Goal: Task Accomplishment & Management: Complete application form

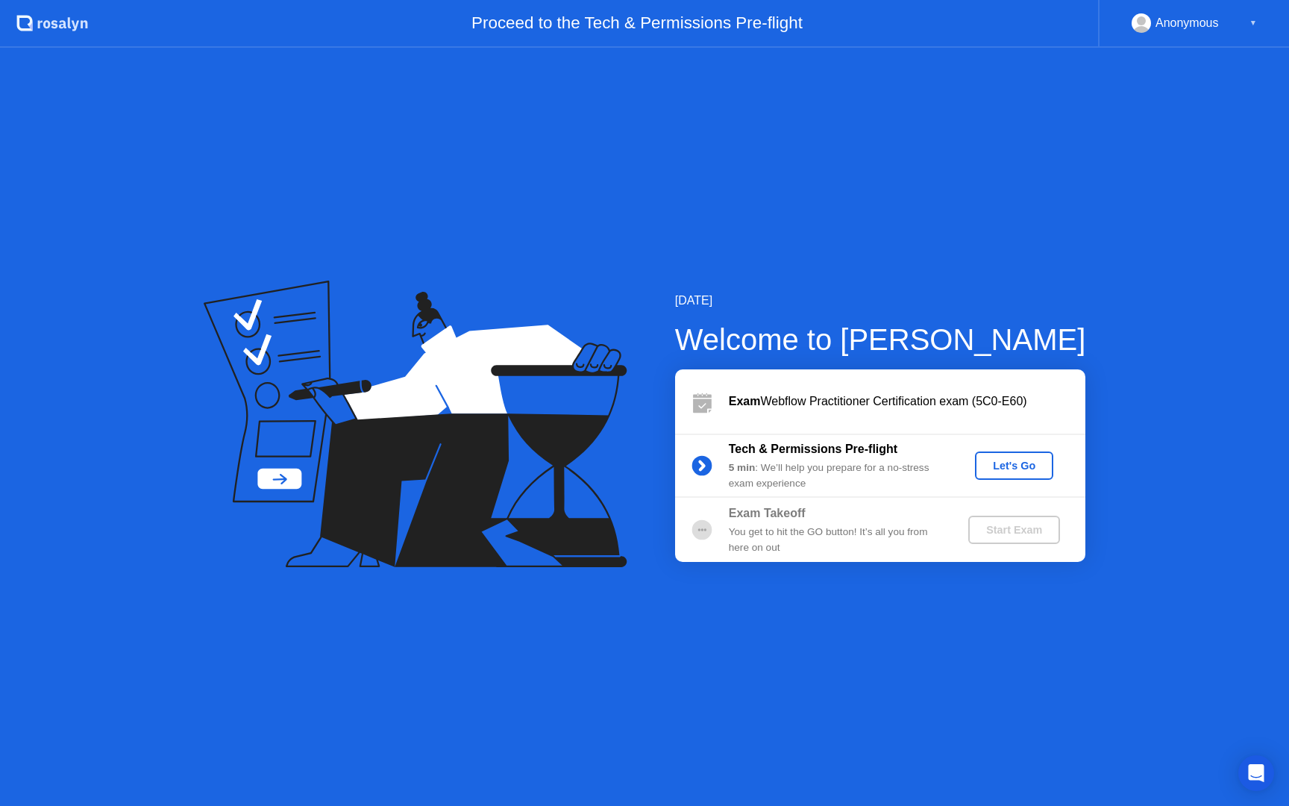
click at [923, 443] on div "Tech & Permissions Pre-flight" at bounding box center [836, 449] width 215 height 18
click at [996, 465] on div "Let's Go" at bounding box center [1014, 465] width 66 height 12
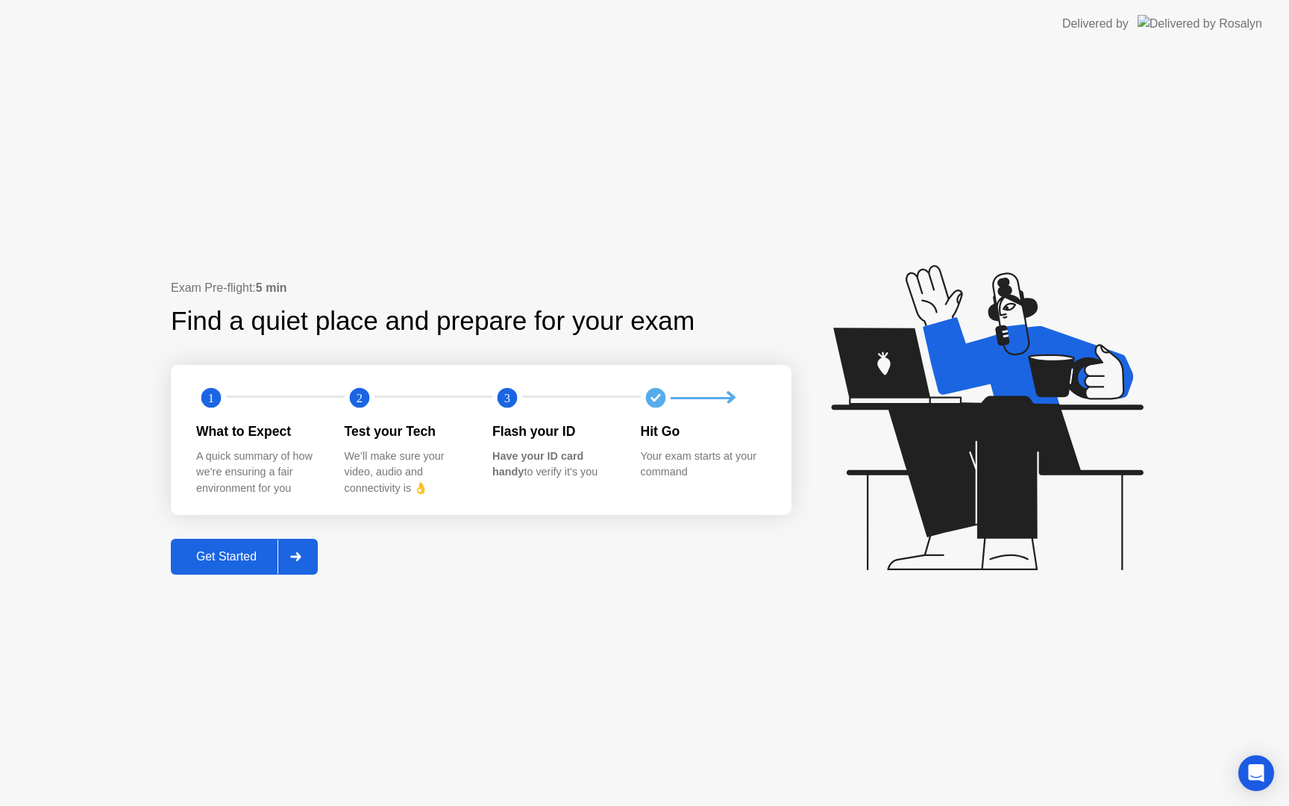
click at [237, 559] on div "Get Started" at bounding box center [226, 556] width 102 height 13
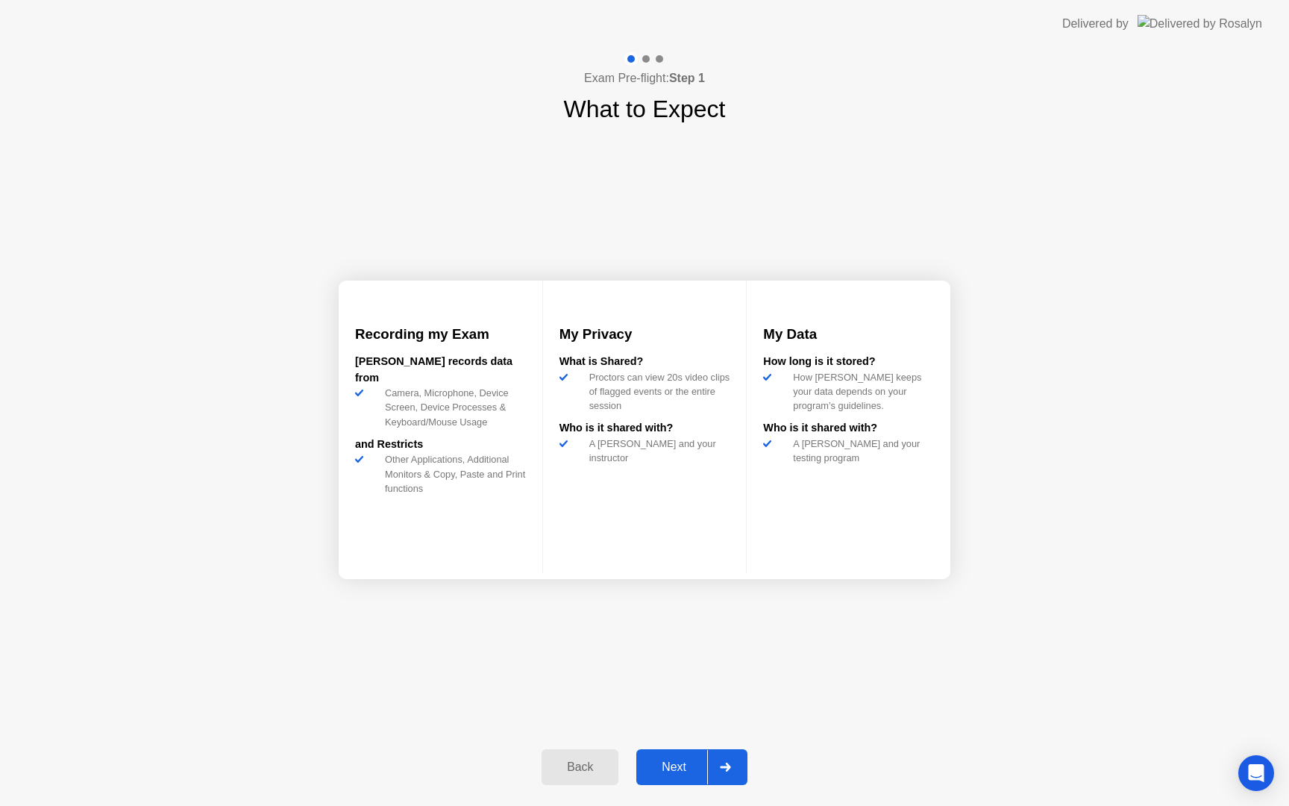
click at [689, 764] on div "Next" at bounding box center [674, 766] width 66 height 13
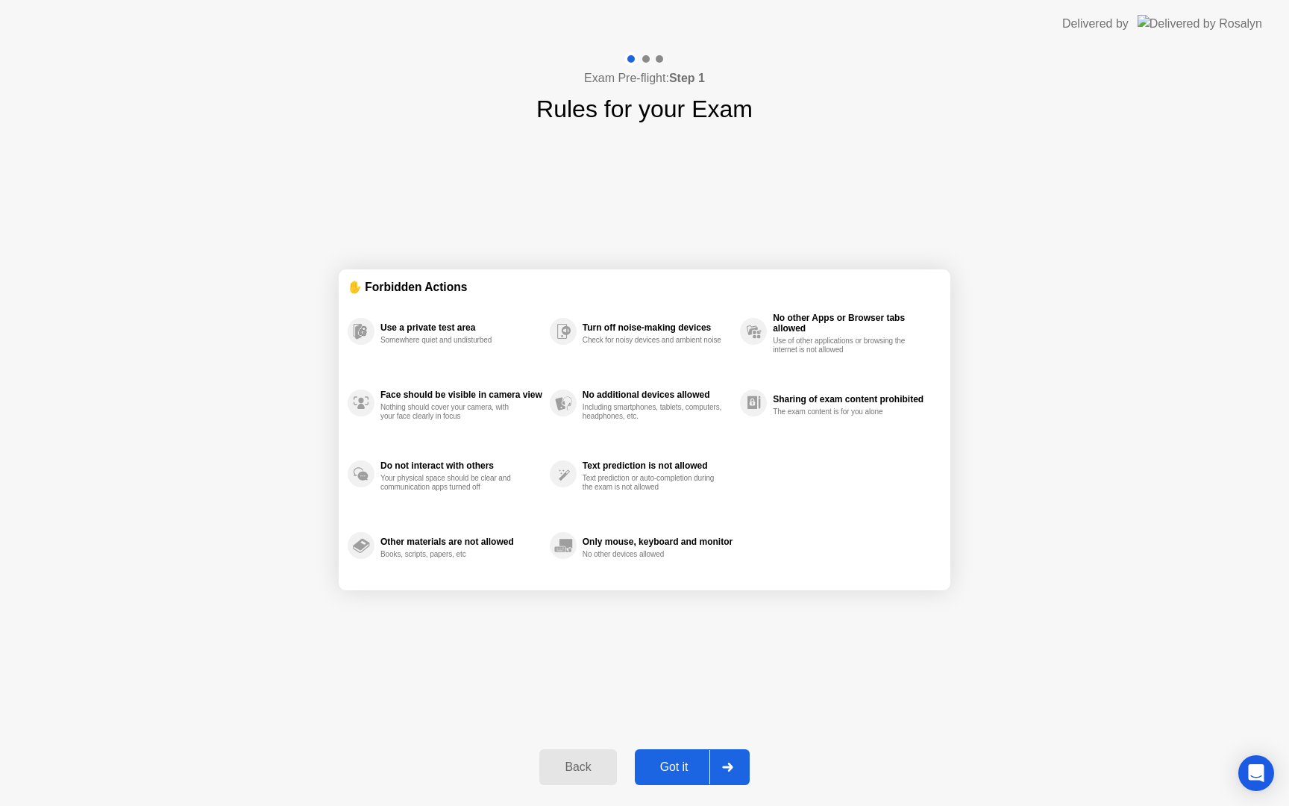
click at [689, 764] on div "Got it" at bounding box center [674, 766] width 70 height 13
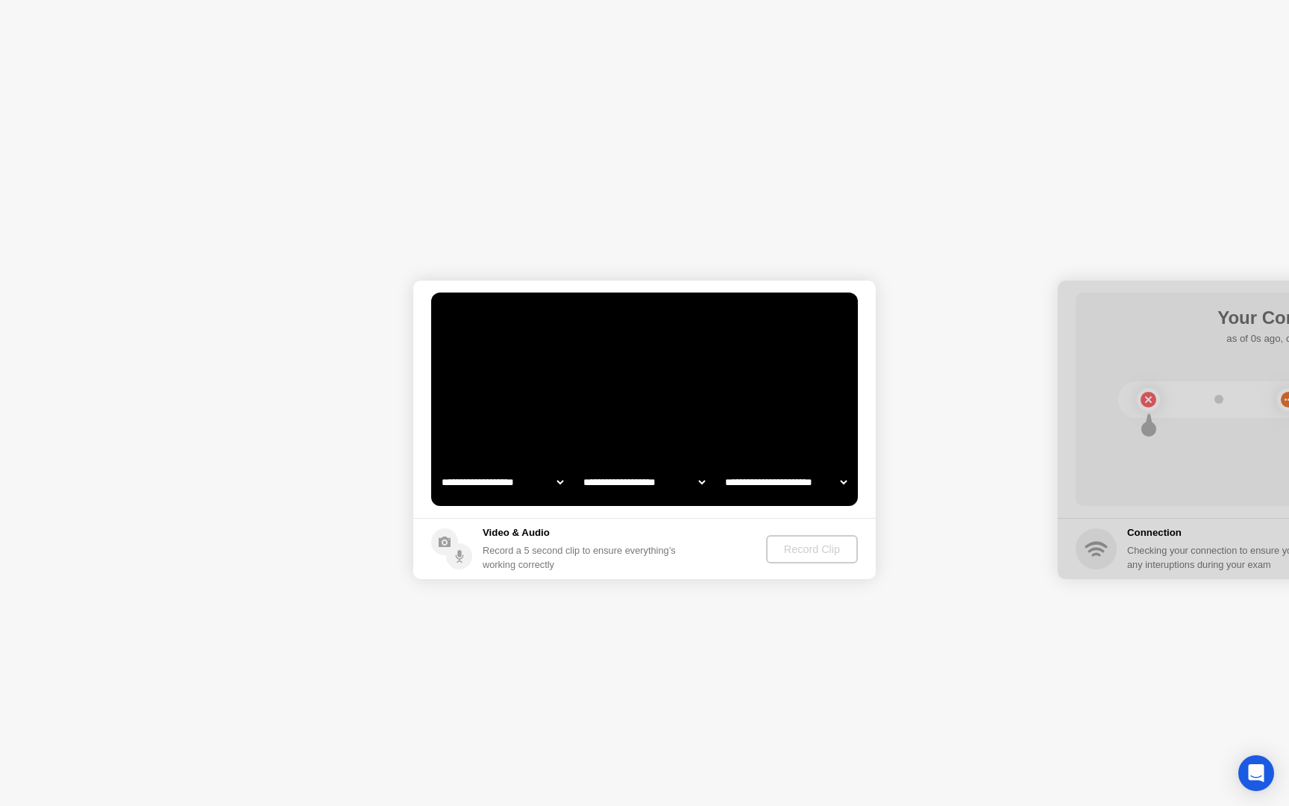
select select "**********"
select select "*******"
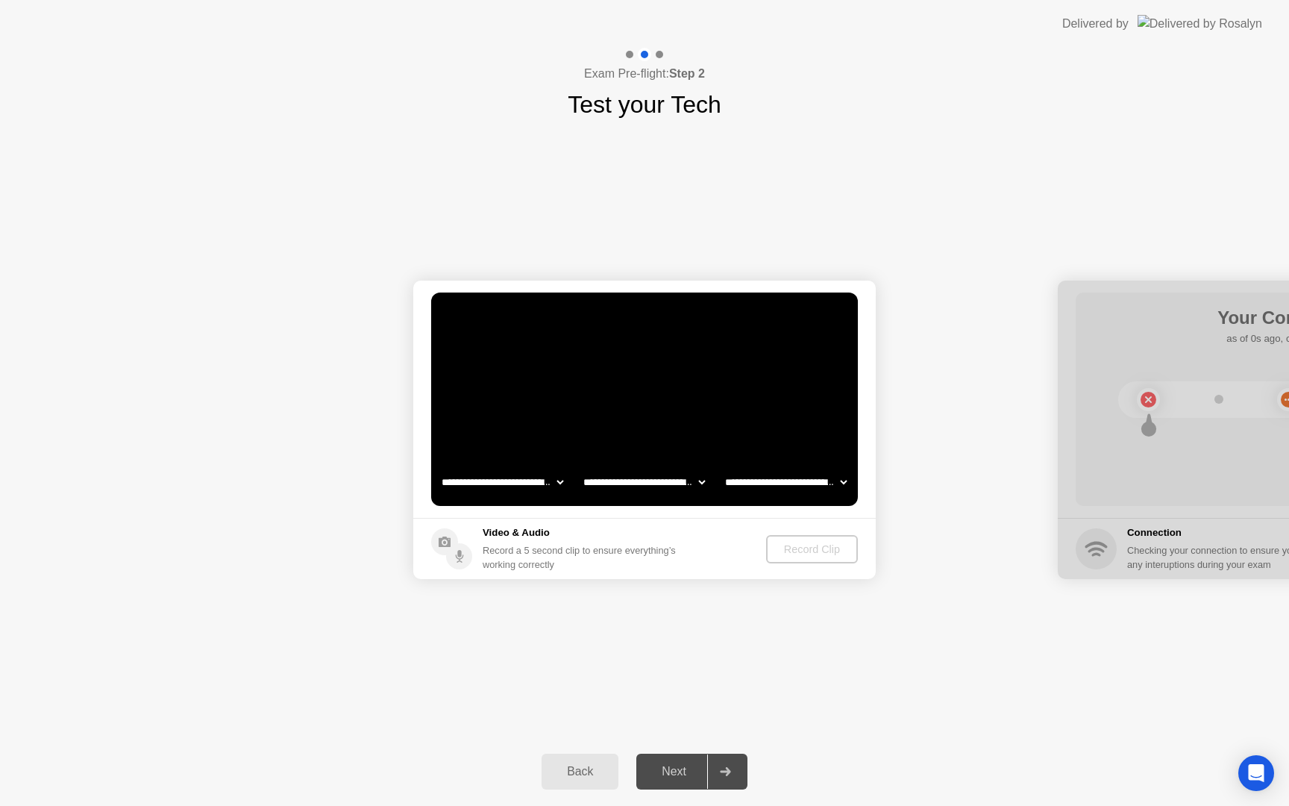
click at [528, 480] on select "**********" at bounding box center [503, 482] width 128 height 30
select select "**********"
click at [636, 485] on select "**********" at bounding box center [644, 482] width 128 height 30
click at [753, 483] on select "**********" at bounding box center [786, 482] width 128 height 30
click at [793, 553] on div "Record Clip" at bounding box center [813, 549] width 80 height 12
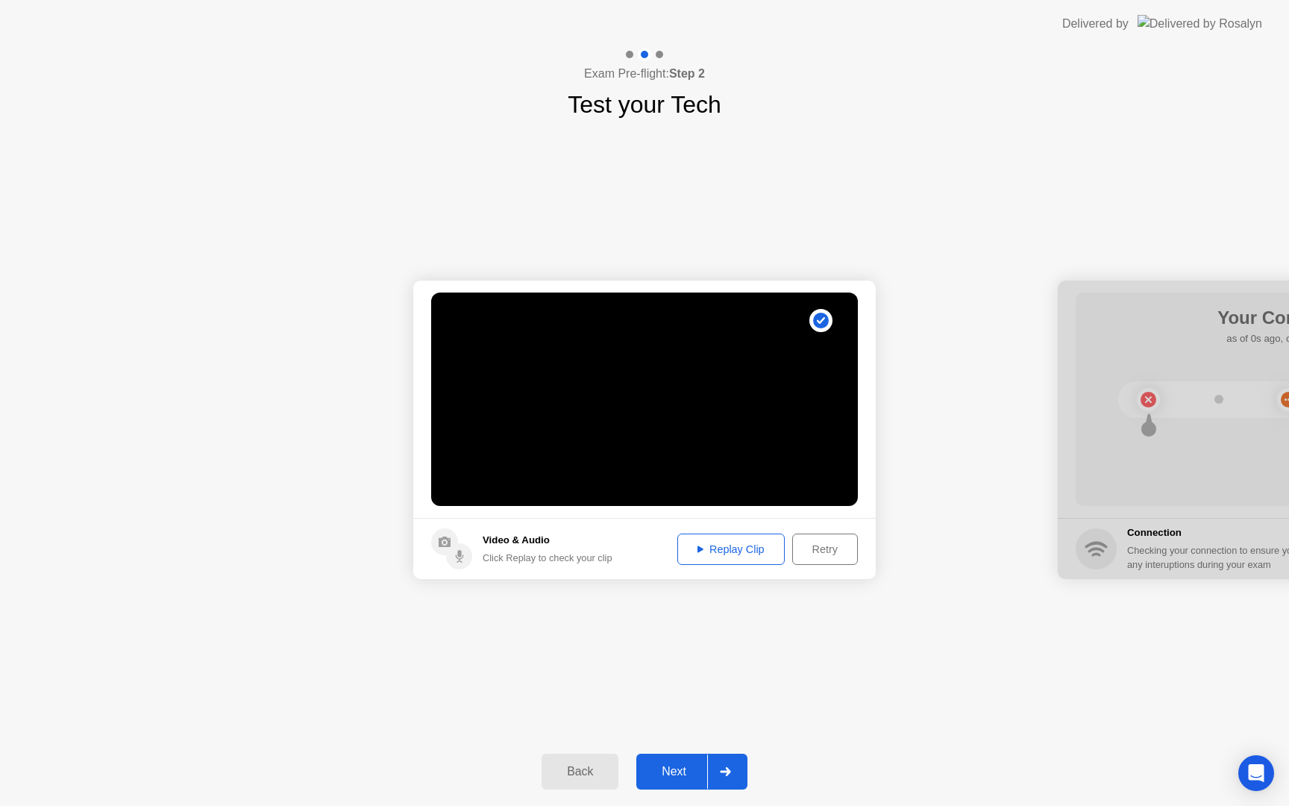
click at [668, 771] on div "Next" at bounding box center [674, 770] width 66 height 13
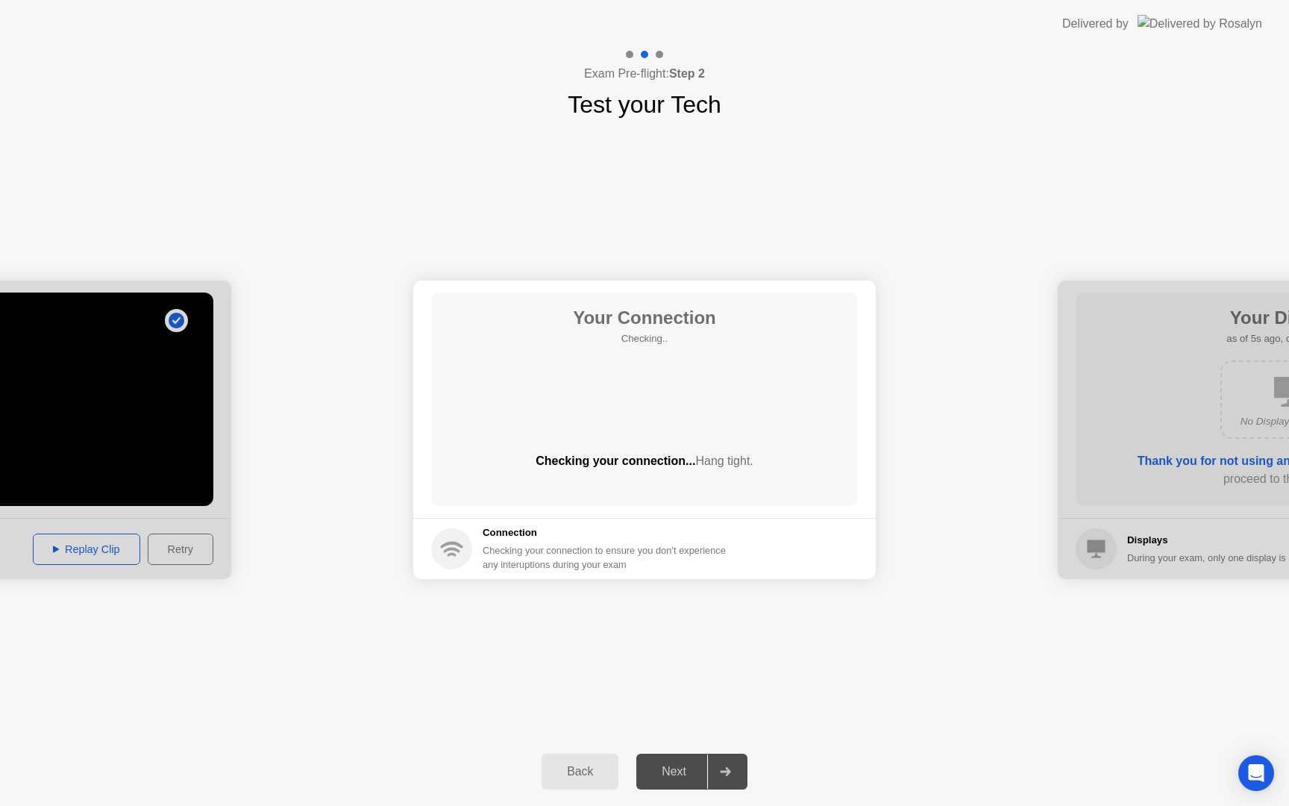
click at [154, 435] on div at bounding box center [0, 429] width 462 height 298
click at [571, 778] on div "Back" at bounding box center [580, 770] width 68 height 13
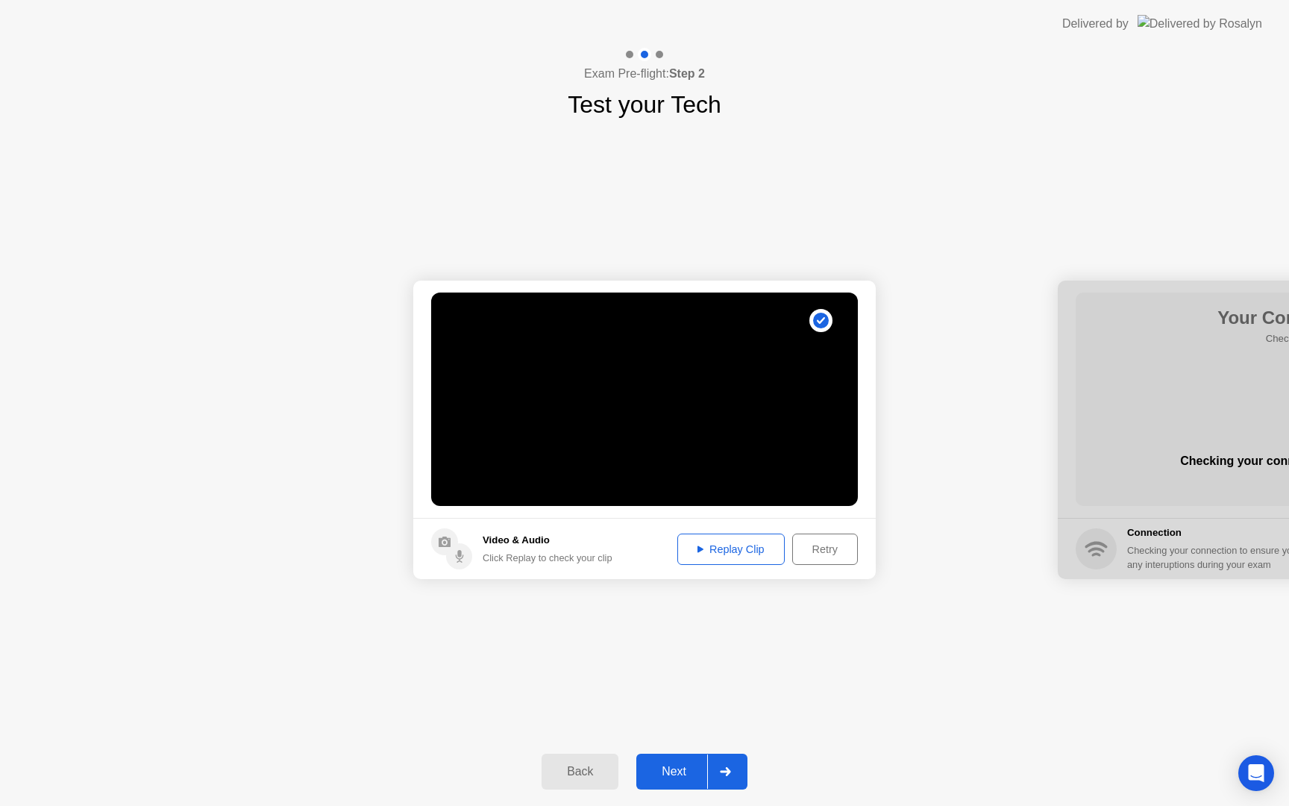
click at [819, 557] on button "Retry" at bounding box center [825, 548] width 66 height 31
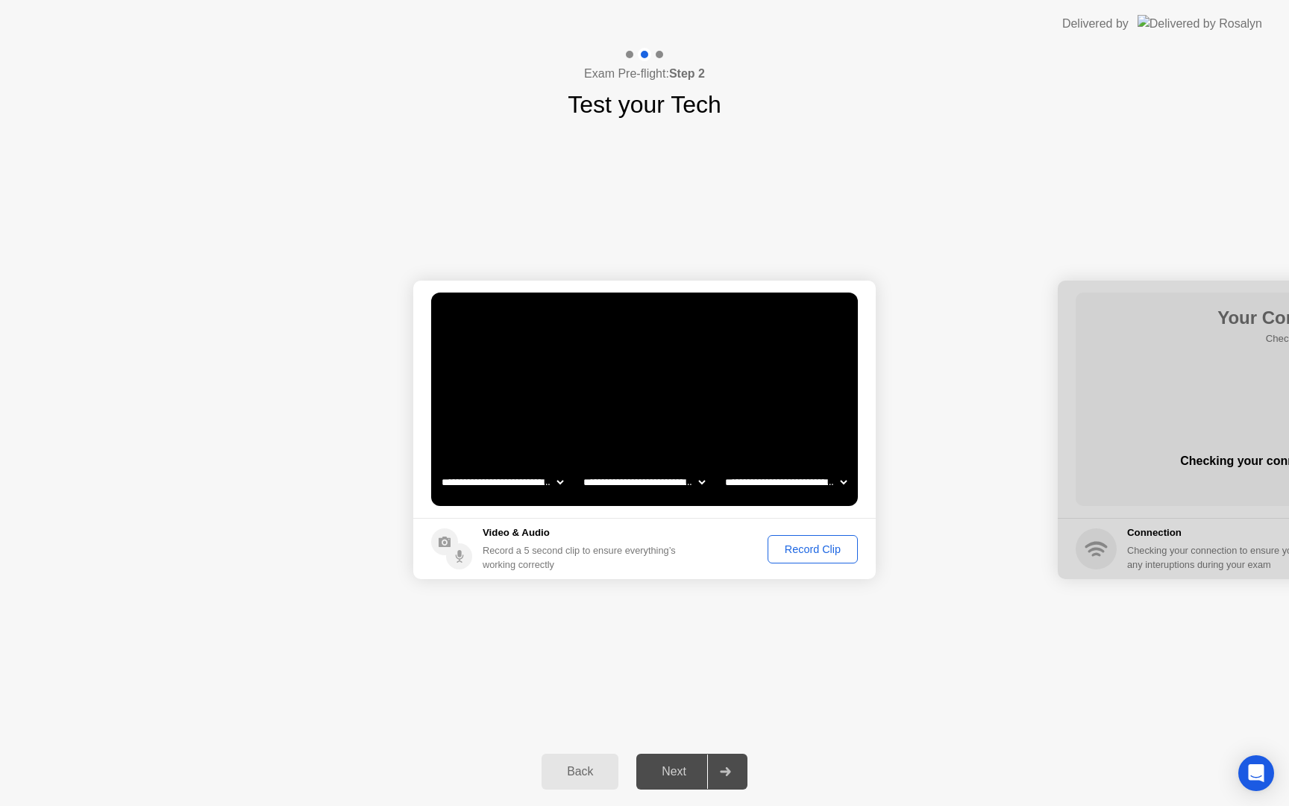
click at [796, 544] on div "Record Clip" at bounding box center [813, 549] width 80 height 12
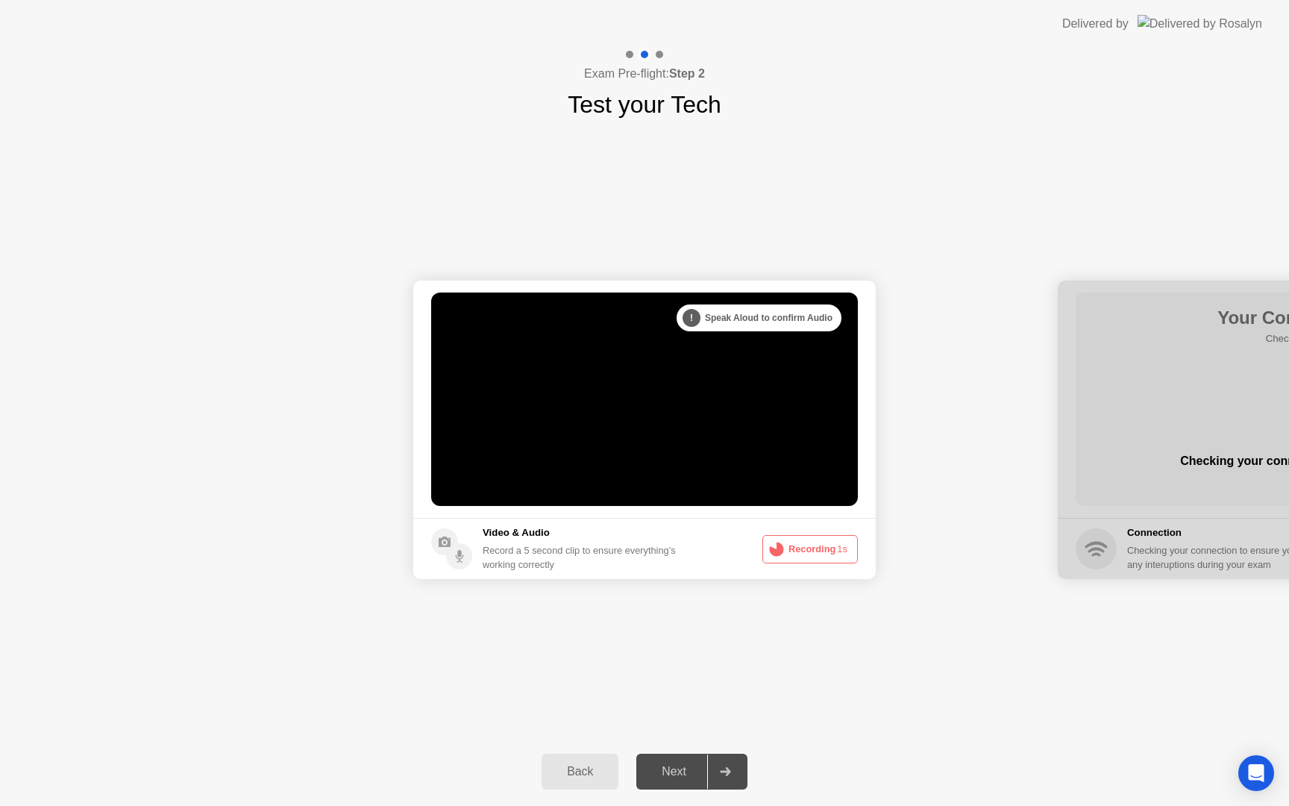
click at [810, 543] on button "Recording 1s" at bounding box center [809, 549] width 95 height 28
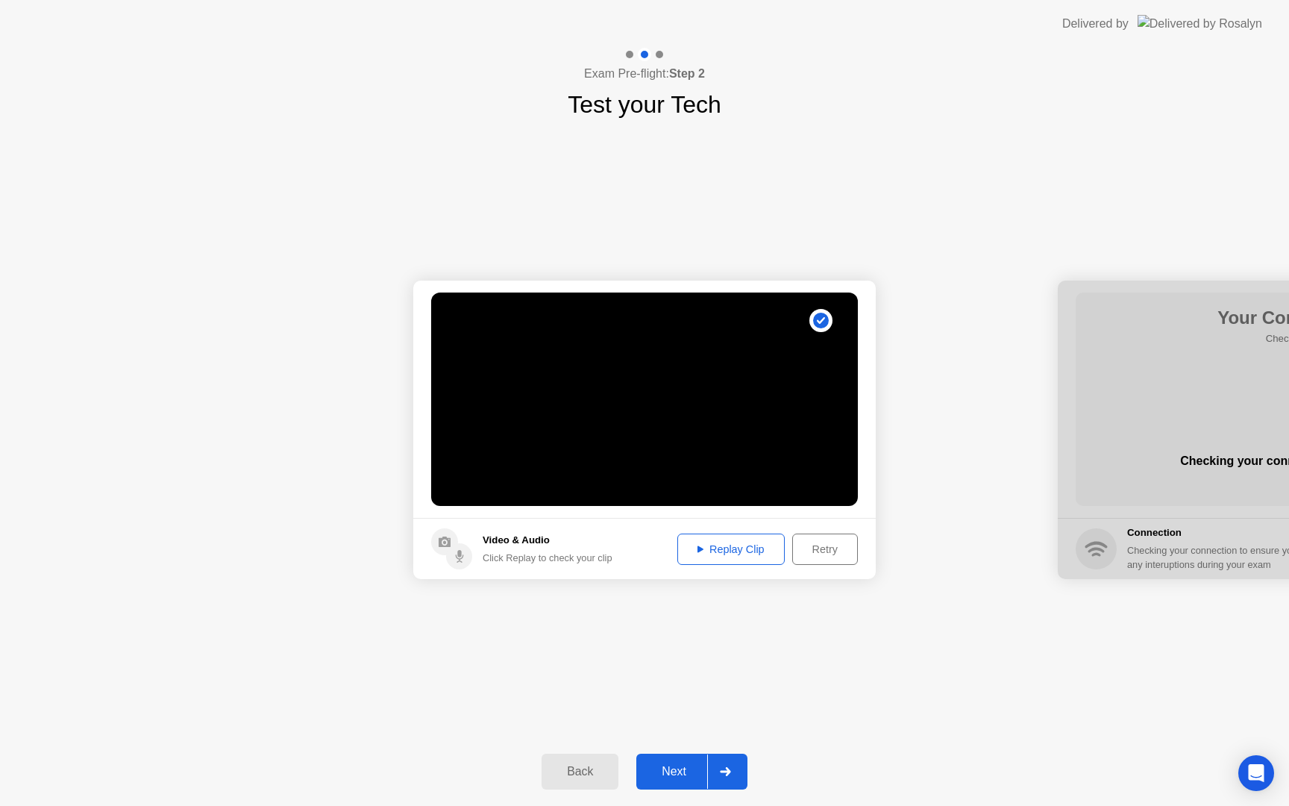
click at [657, 767] on div "Next" at bounding box center [674, 770] width 66 height 13
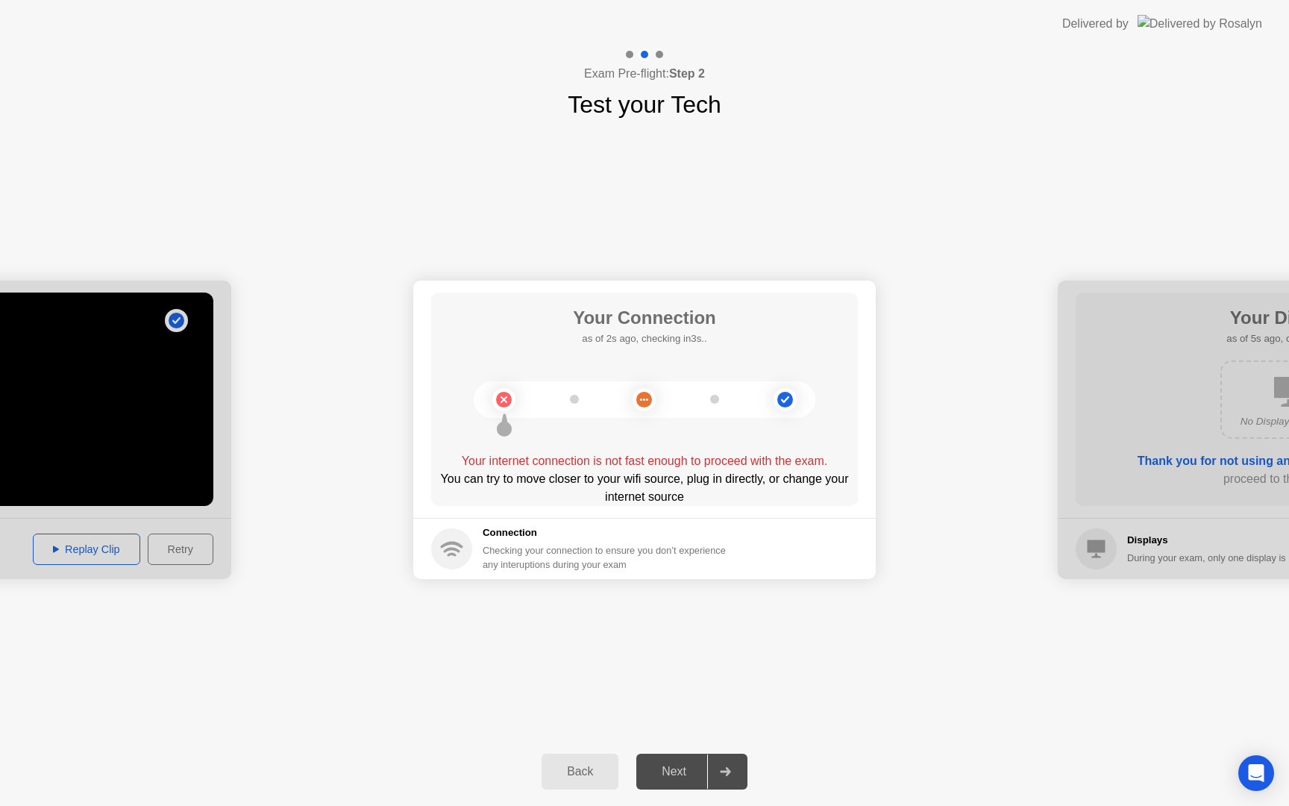
click at [685, 768] on div "Next" at bounding box center [674, 770] width 66 height 13
click at [782, 409] on circle at bounding box center [784, 399] width 23 height 23
click at [786, 398] on icon at bounding box center [785, 399] width 8 height 7
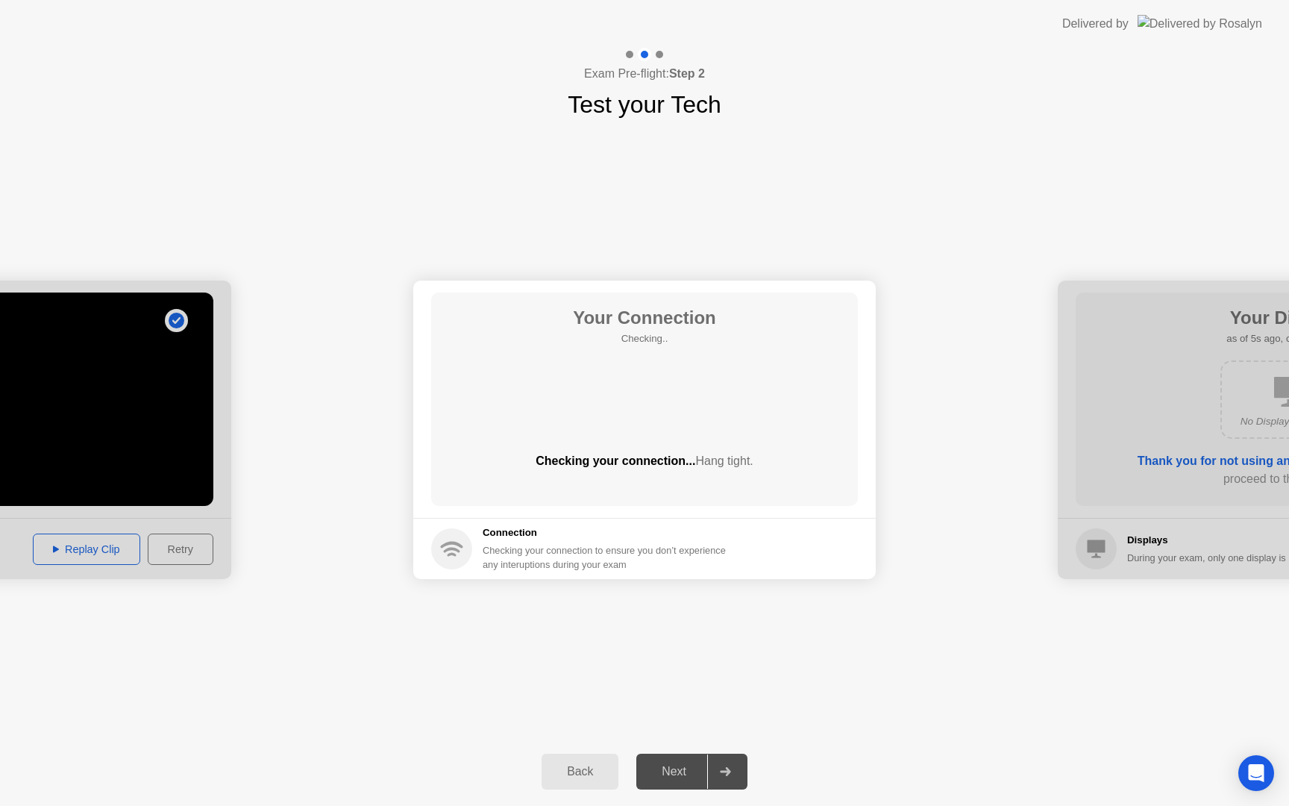
click at [653, 668] on div "**********" at bounding box center [644, 429] width 1289 height 615
click at [671, 766] on div "Next" at bounding box center [674, 770] width 66 height 13
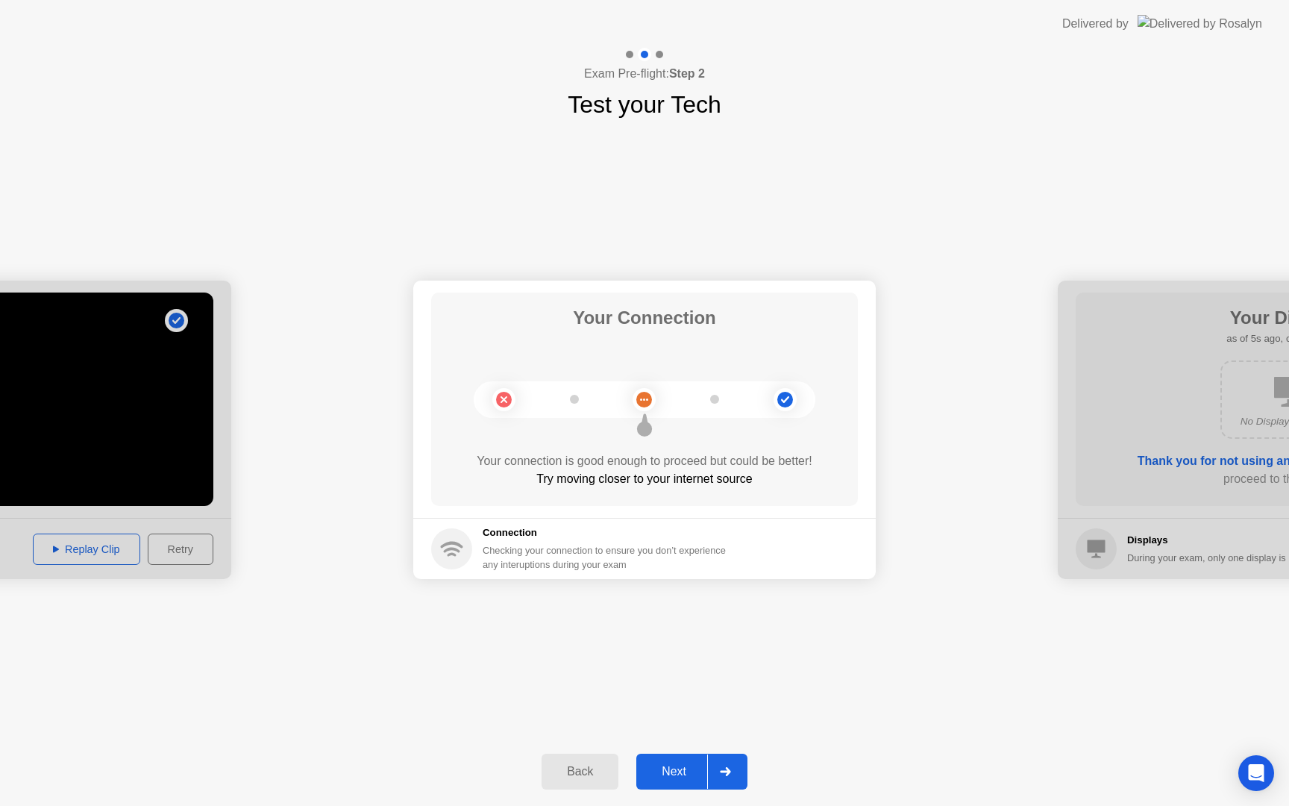
click at [684, 764] on div "Next" at bounding box center [674, 770] width 66 height 13
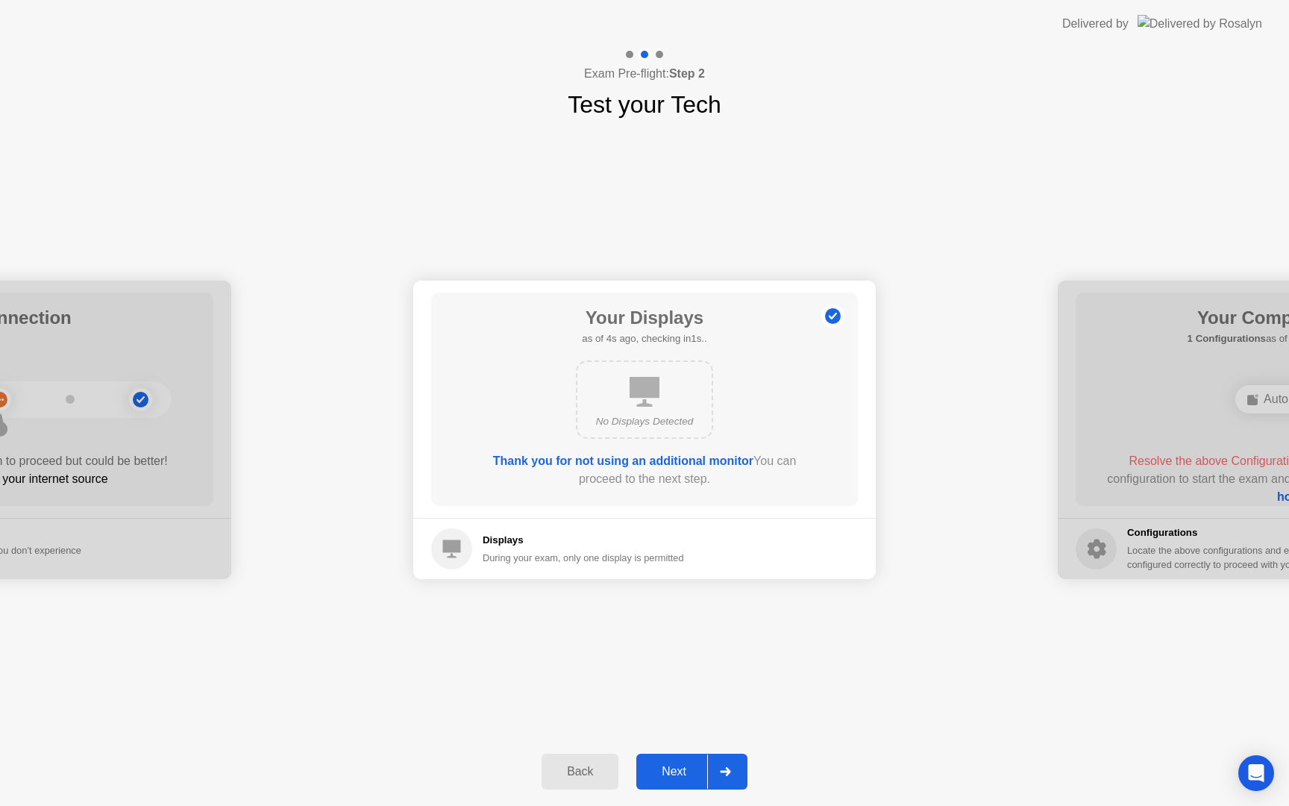
click at [676, 767] on div "Next" at bounding box center [674, 770] width 66 height 13
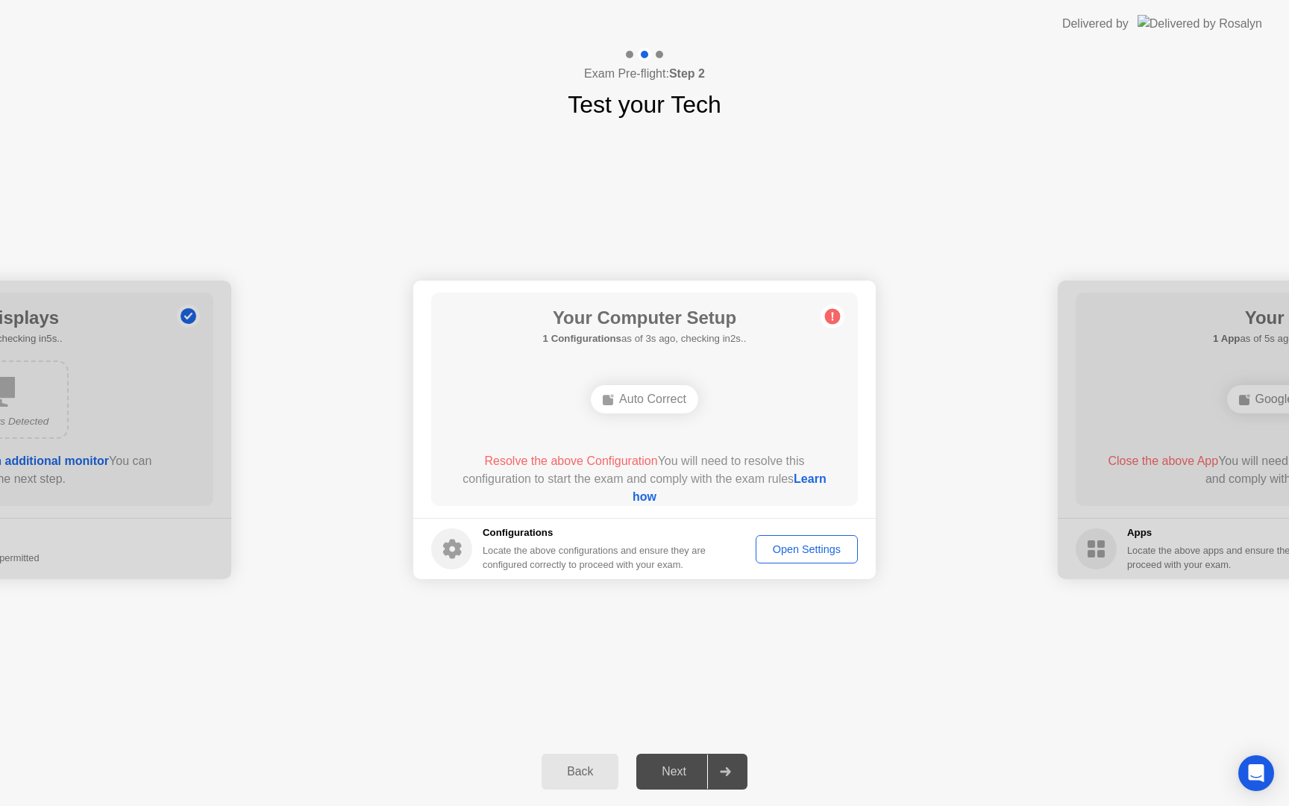
click at [787, 547] on div "Open Settings" at bounding box center [807, 549] width 92 height 12
click at [777, 548] on div "Open Settings" at bounding box center [807, 549] width 92 height 12
click at [782, 397] on div "Auto Correct" at bounding box center [645, 399] width 342 height 40
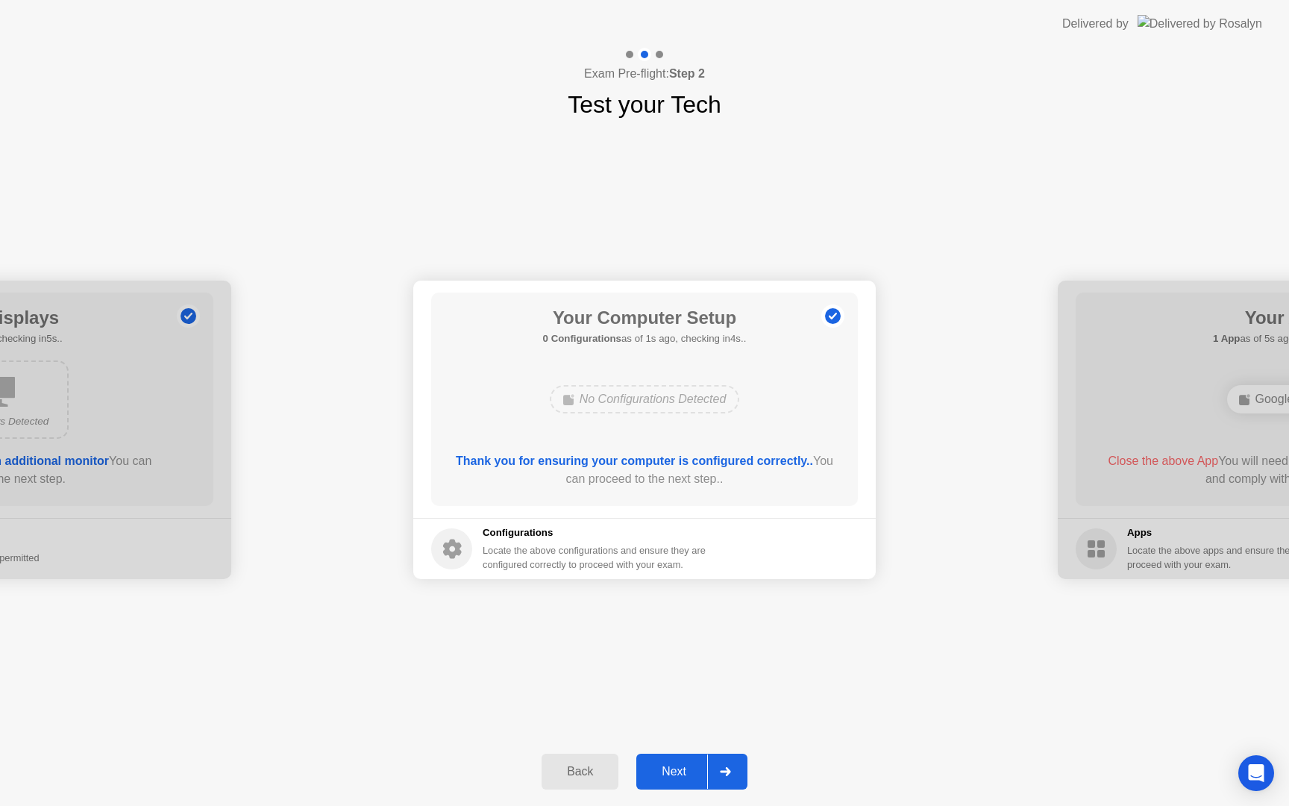
click at [685, 782] on button "Next" at bounding box center [691, 771] width 111 height 36
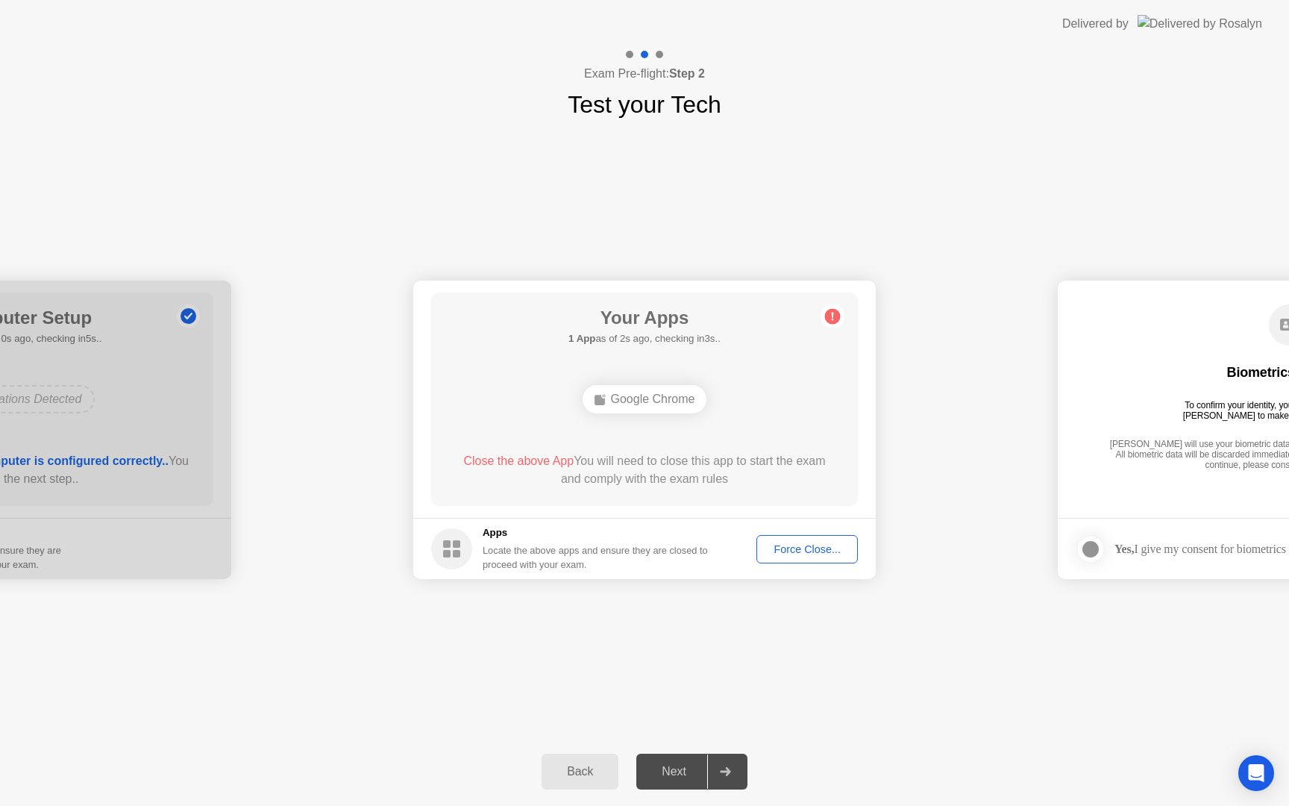
click at [805, 551] on div "Force Close..." at bounding box center [807, 549] width 91 height 12
click at [727, 519] on footer "Apps Locate the above apps and ensure they are closed to proceed with your exam…" at bounding box center [644, 548] width 462 height 61
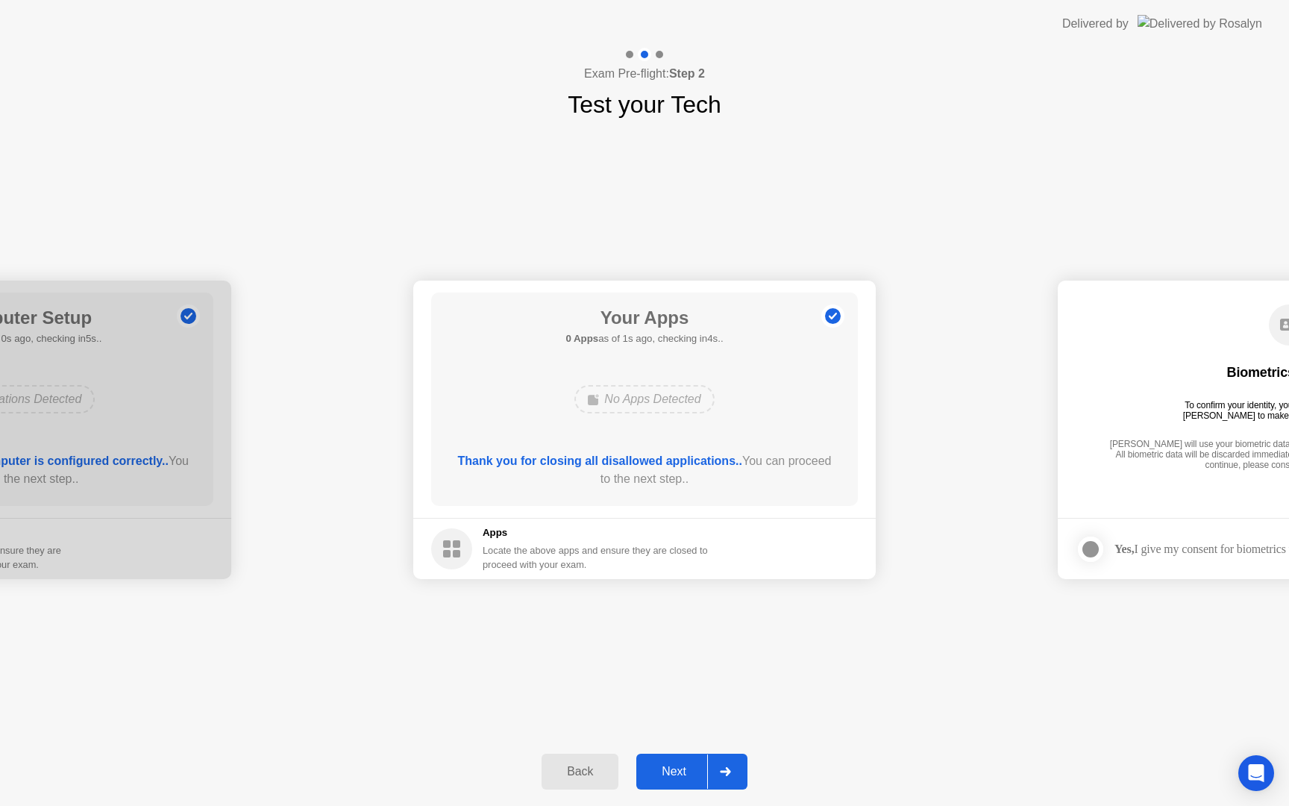
click at [695, 767] on div "Next" at bounding box center [674, 770] width 66 height 13
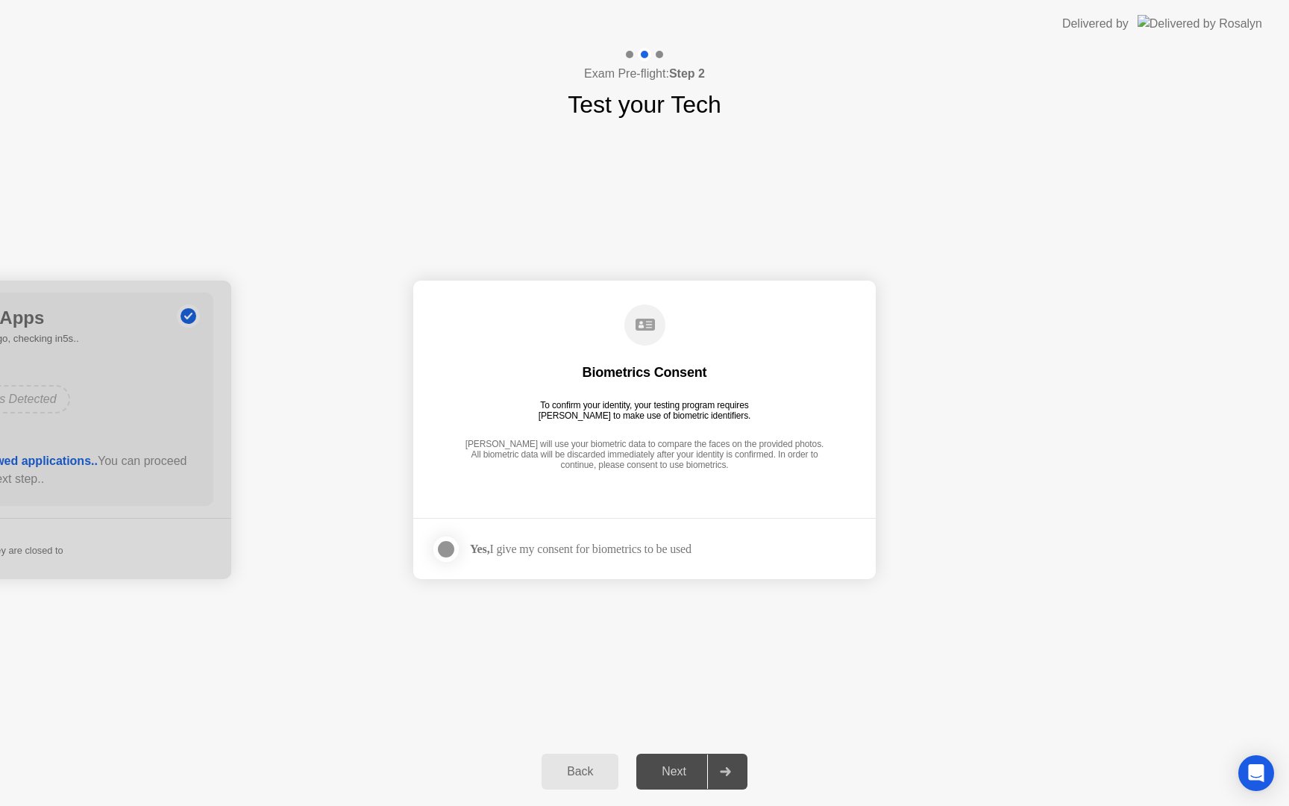
click at [516, 550] on div "Yes, I give my consent for biometrics to be used" at bounding box center [581, 548] width 222 height 14
click at [446, 549] on div at bounding box center [446, 549] width 18 height 18
click at [659, 766] on div "Next" at bounding box center [674, 770] width 66 height 13
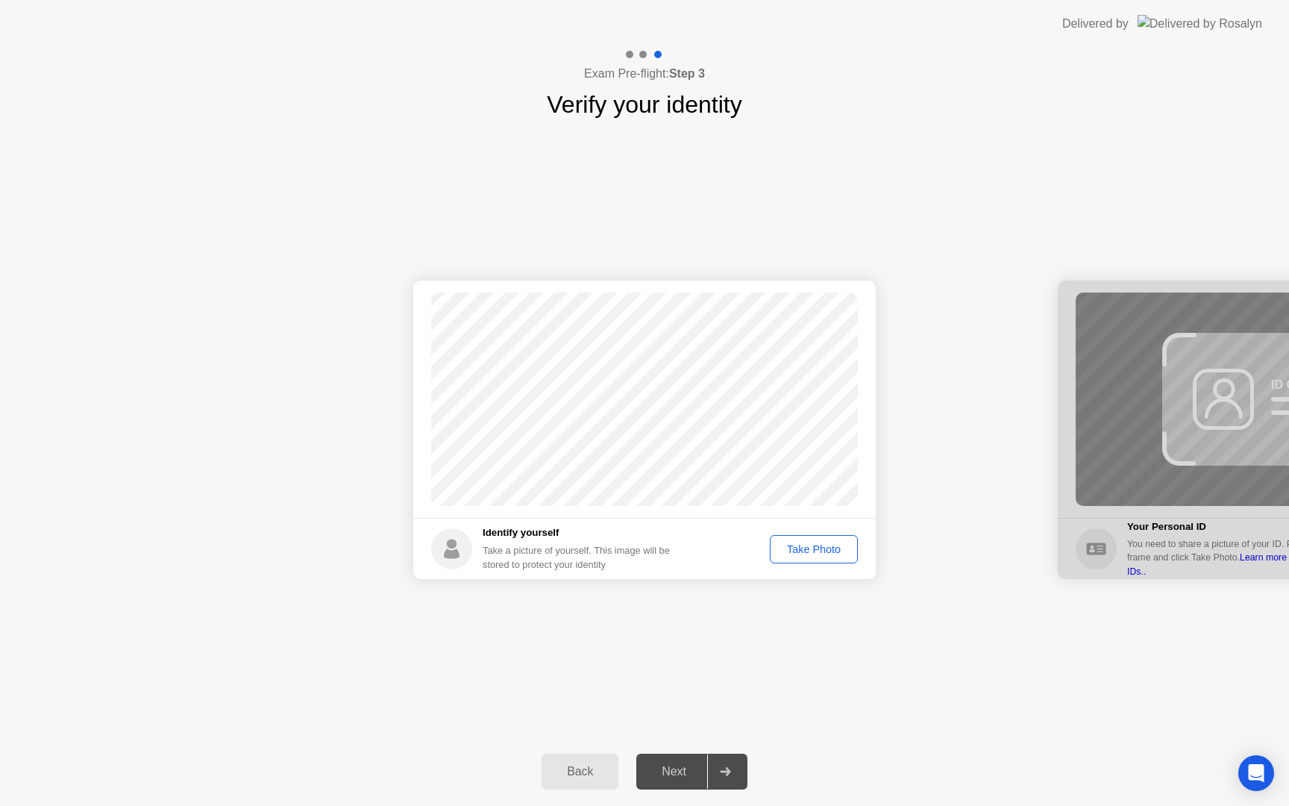
click at [817, 553] on div "Take Photo" at bounding box center [814, 549] width 78 height 12
click at [688, 770] on div "Next" at bounding box center [674, 770] width 66 height 13
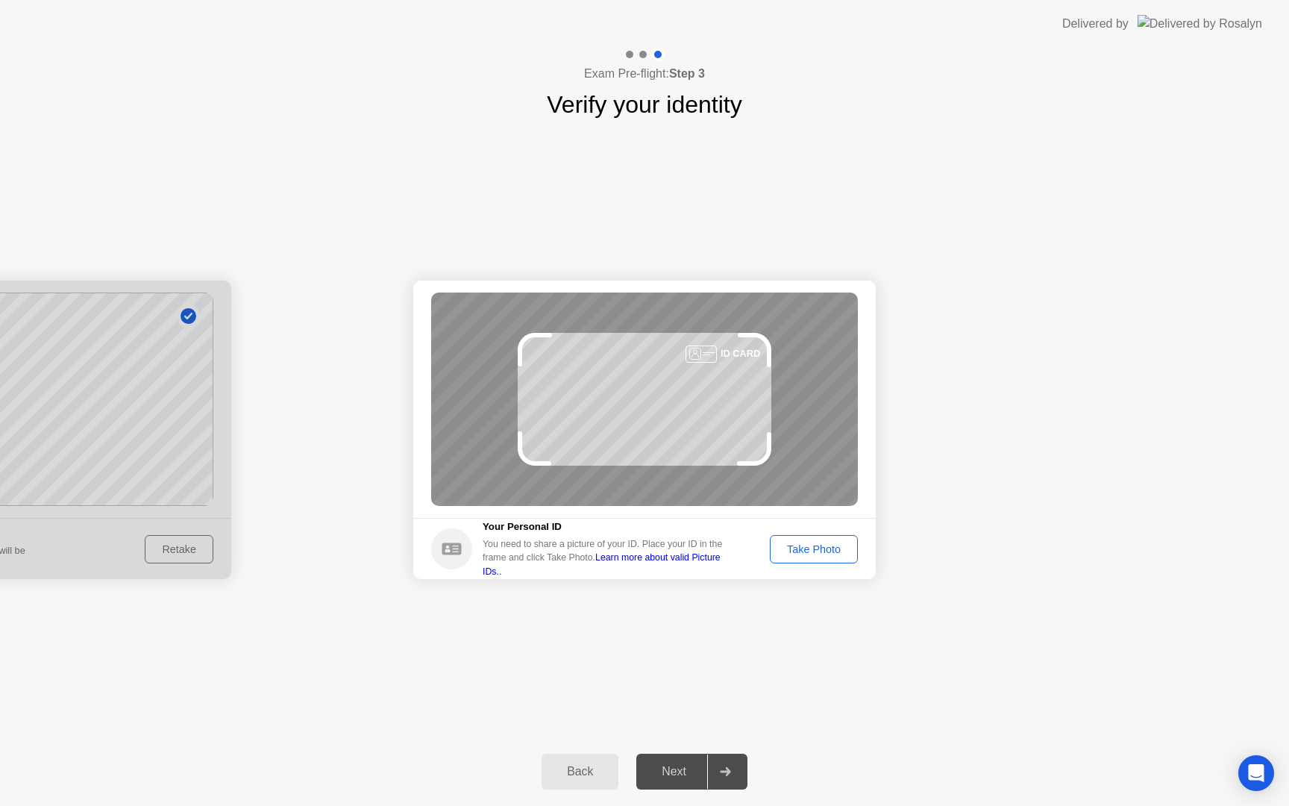
click at [802, 543] on div "Take Photo" at bounding box center [814, 549] width 78 height 12
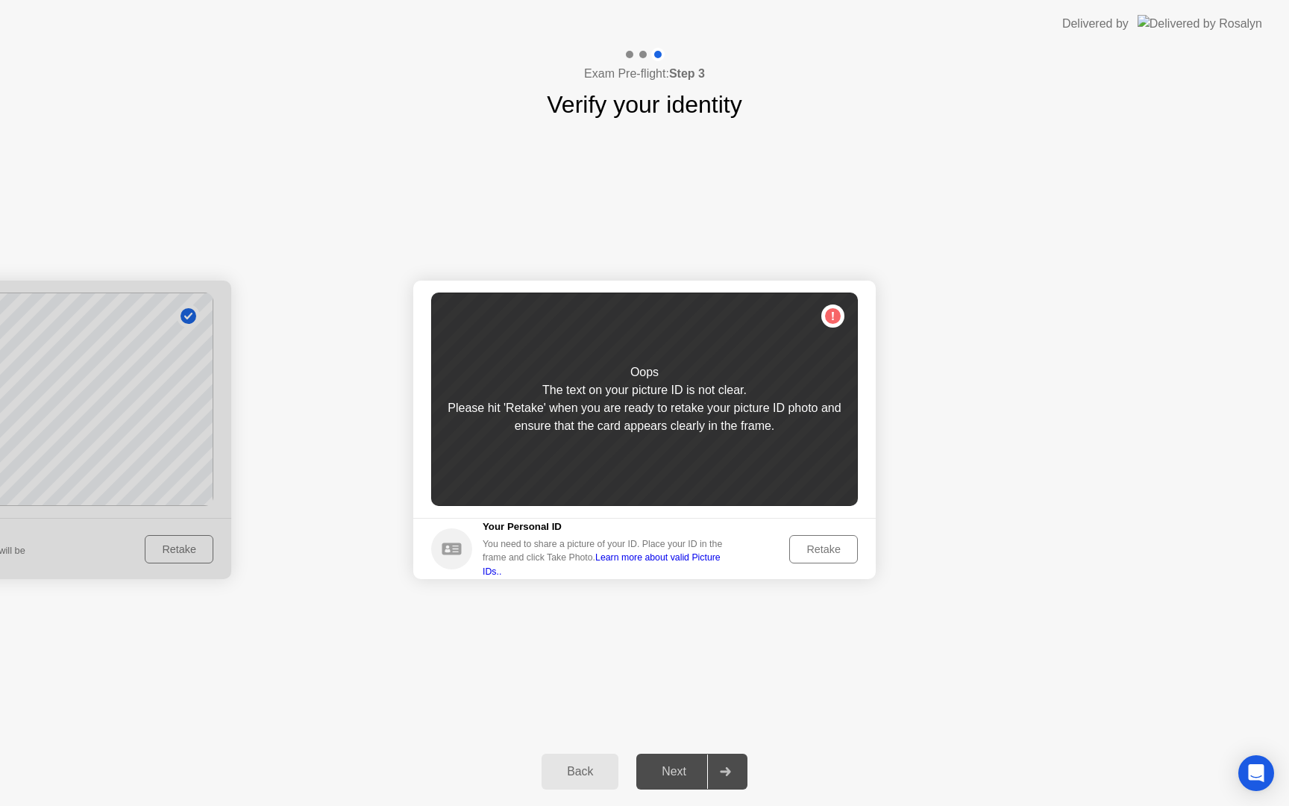
click at [801, 543] on div "Retake" at bounding box center [823, 549] width 58 height 12
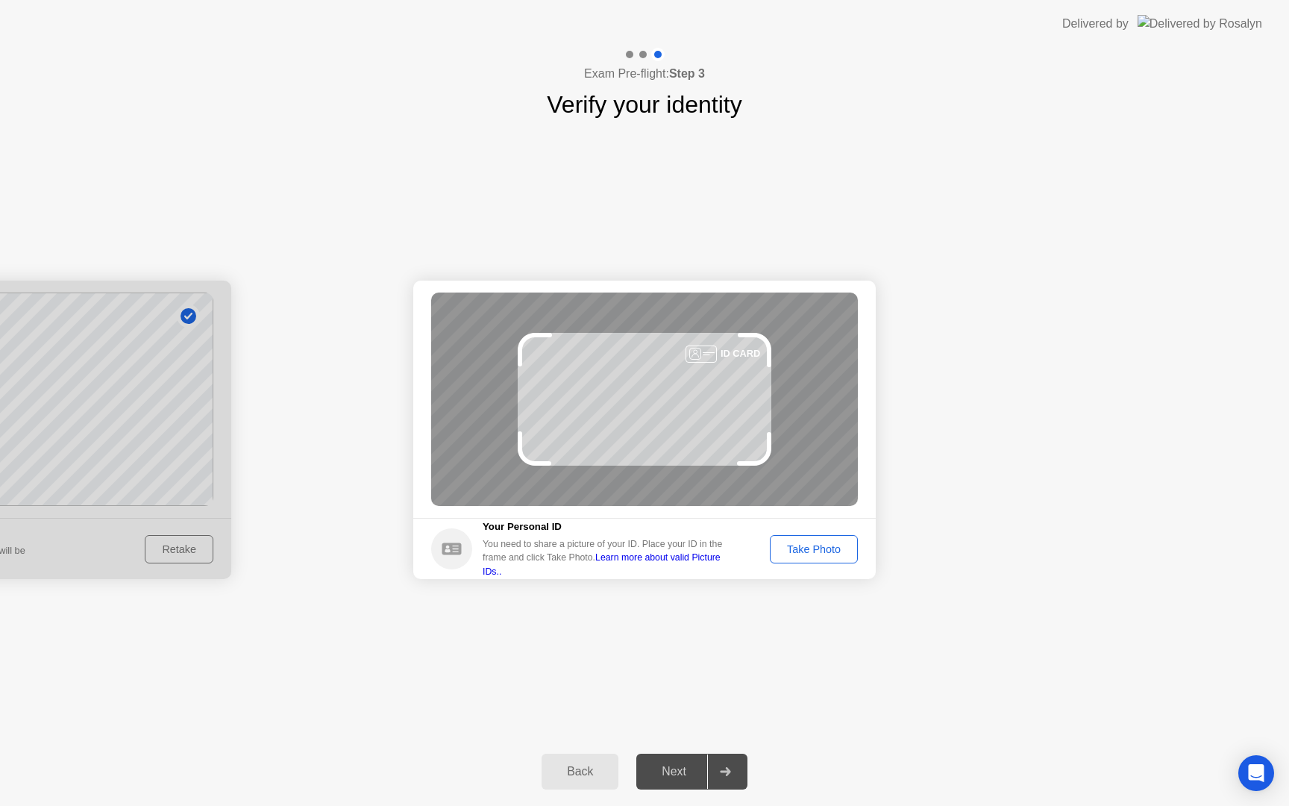
click at [801, 543] on div "Take Photo" at bounding box center [814, 549] width 78 height 12
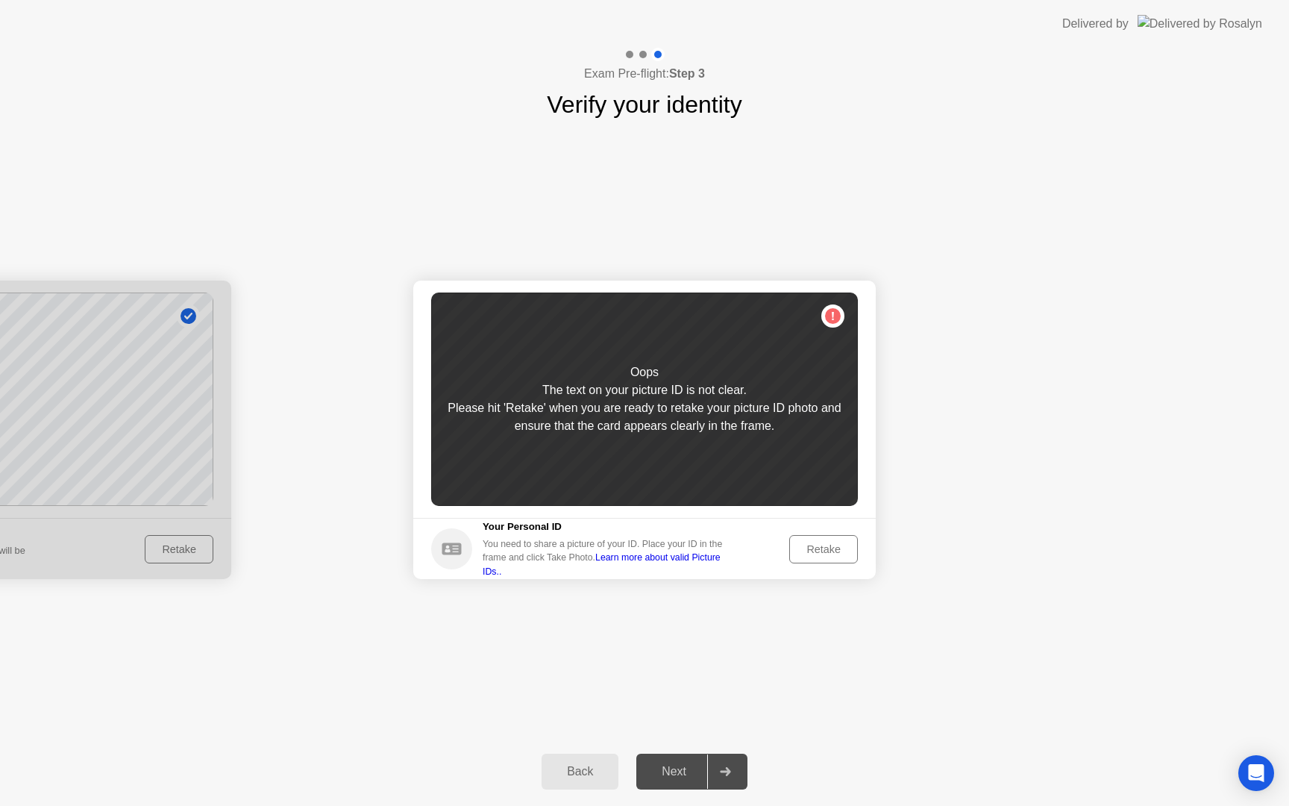
click at [801, 543] on div "Retake" at bounding box center [823, 549] width 58 height 12
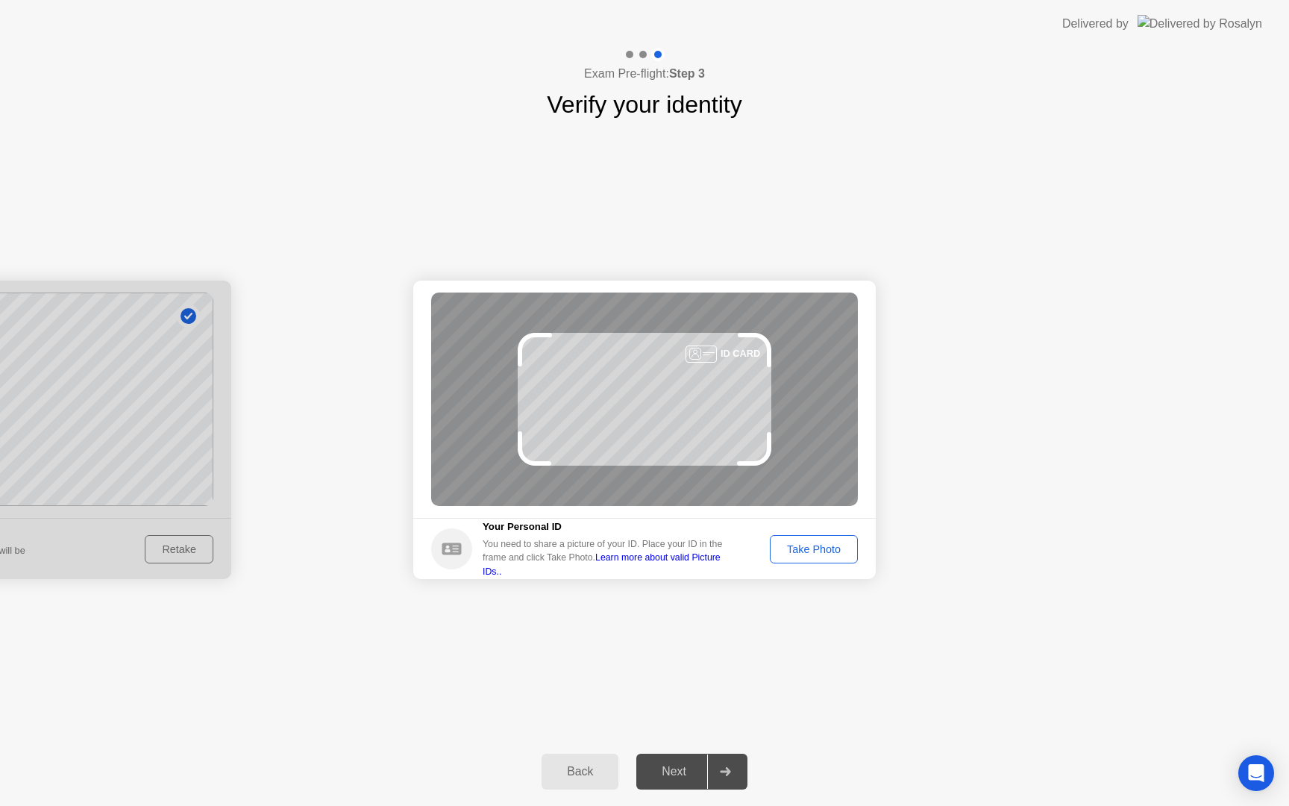
click at [801, 543] on div "Take Photo" at bounding box center [814, 549] width 78 height 12
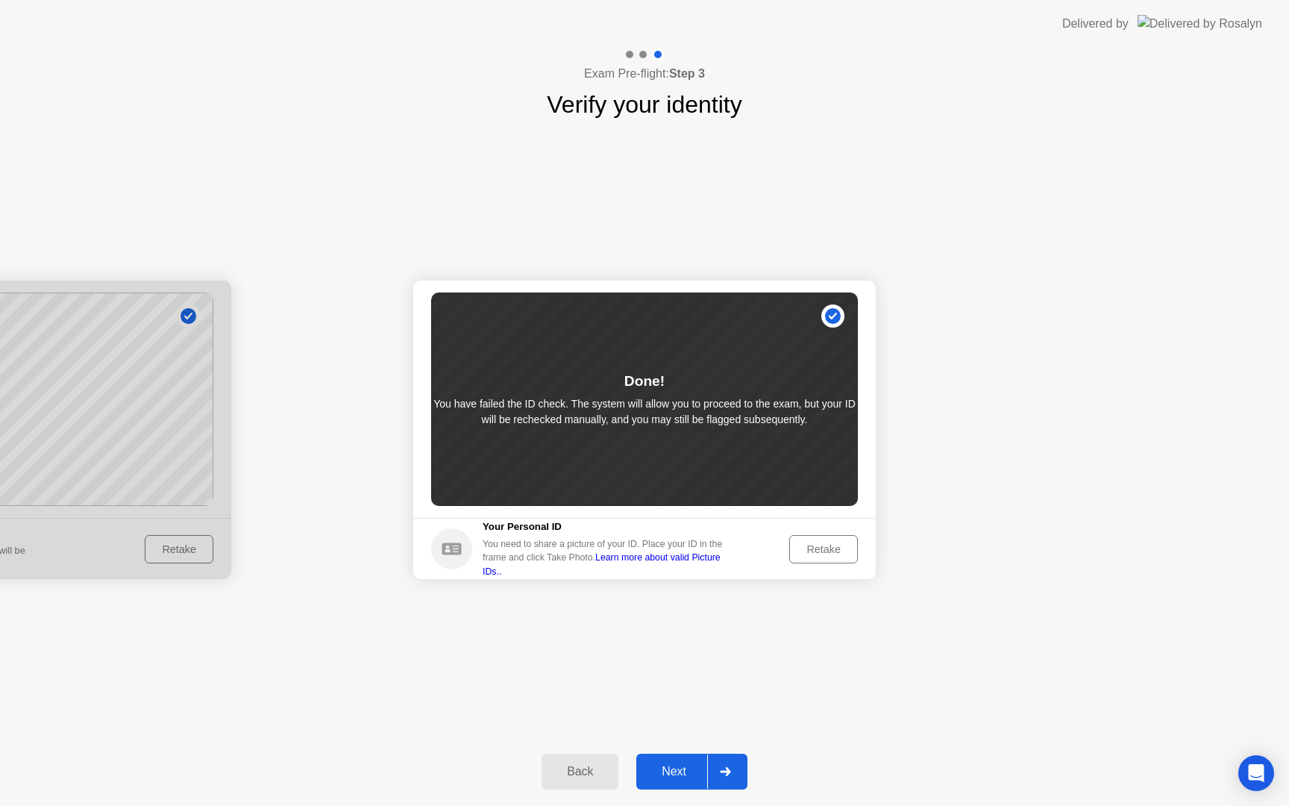
click at [690, 780] on button "Next" at bounding box center [691, 771] width 111 height 36
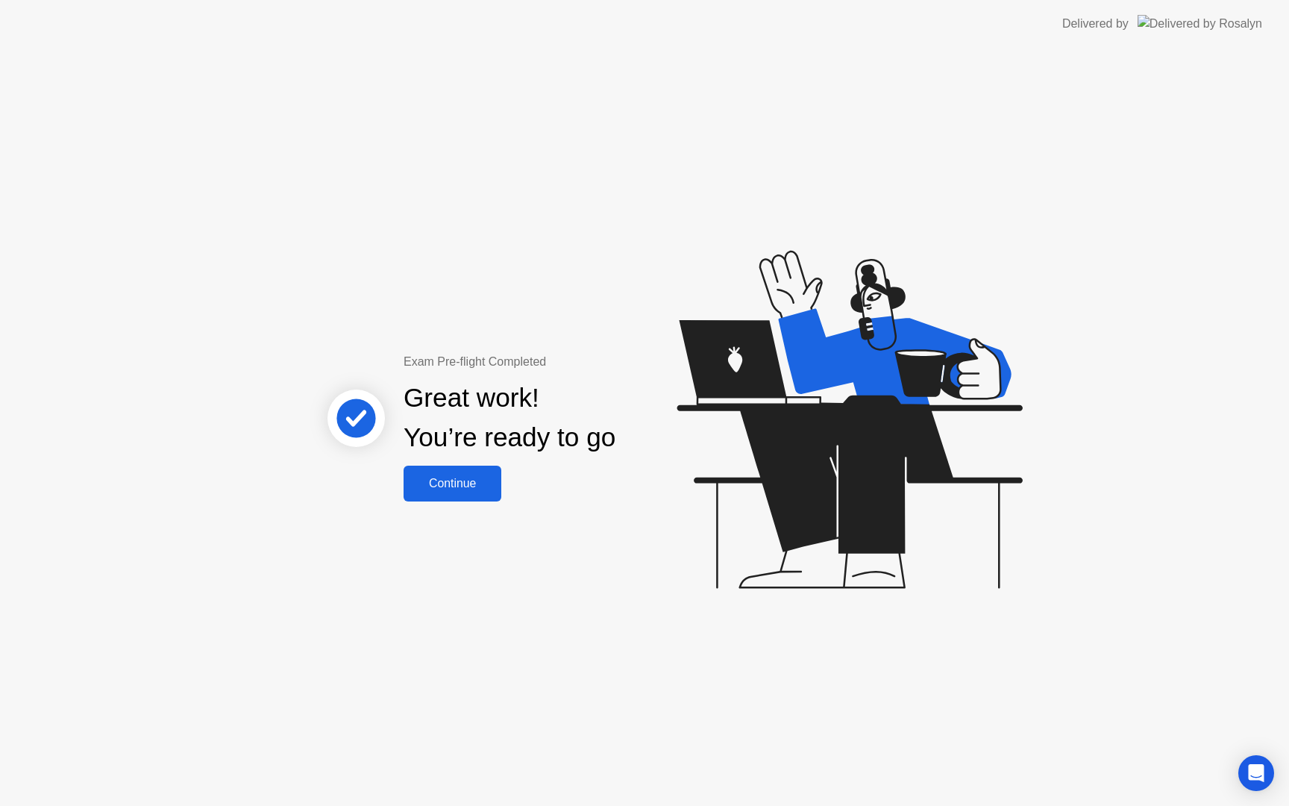
click at [470, 485] on div "Continue" at bounding box center [452, 483] width 89 height 13
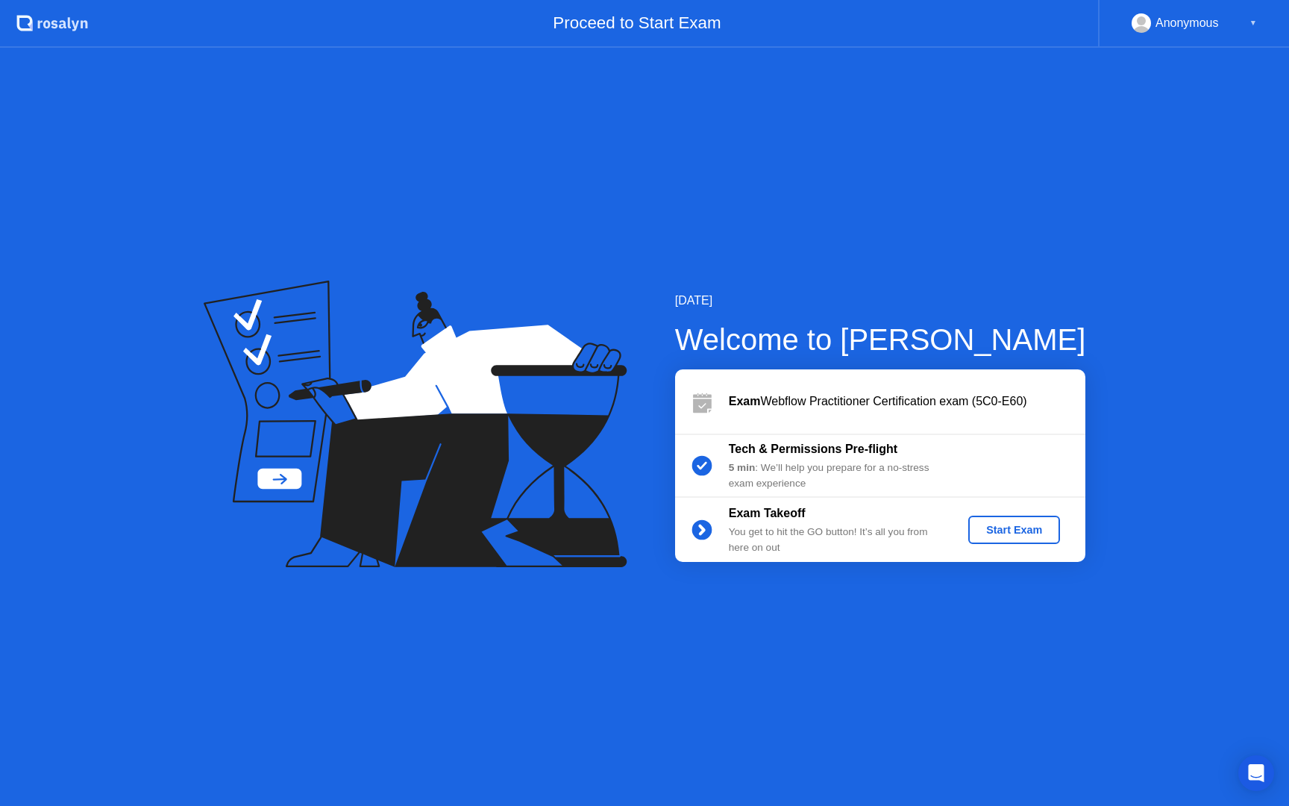
click at [1005, 527] on div "Start Exam" at bounding box center [1014, 530] width 80 height 12
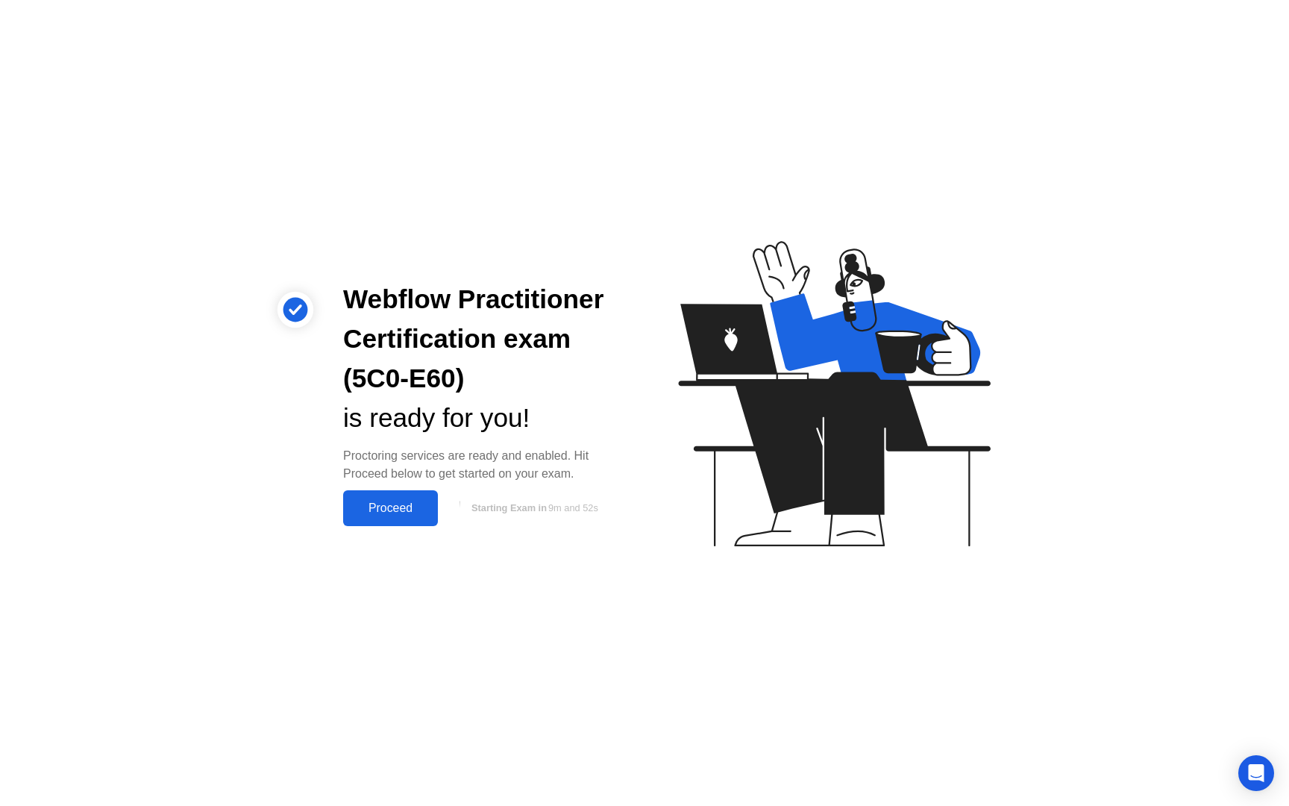
click at [381, 512] on div "Proceed" at bounding box center [391, 507] width 86 height 13
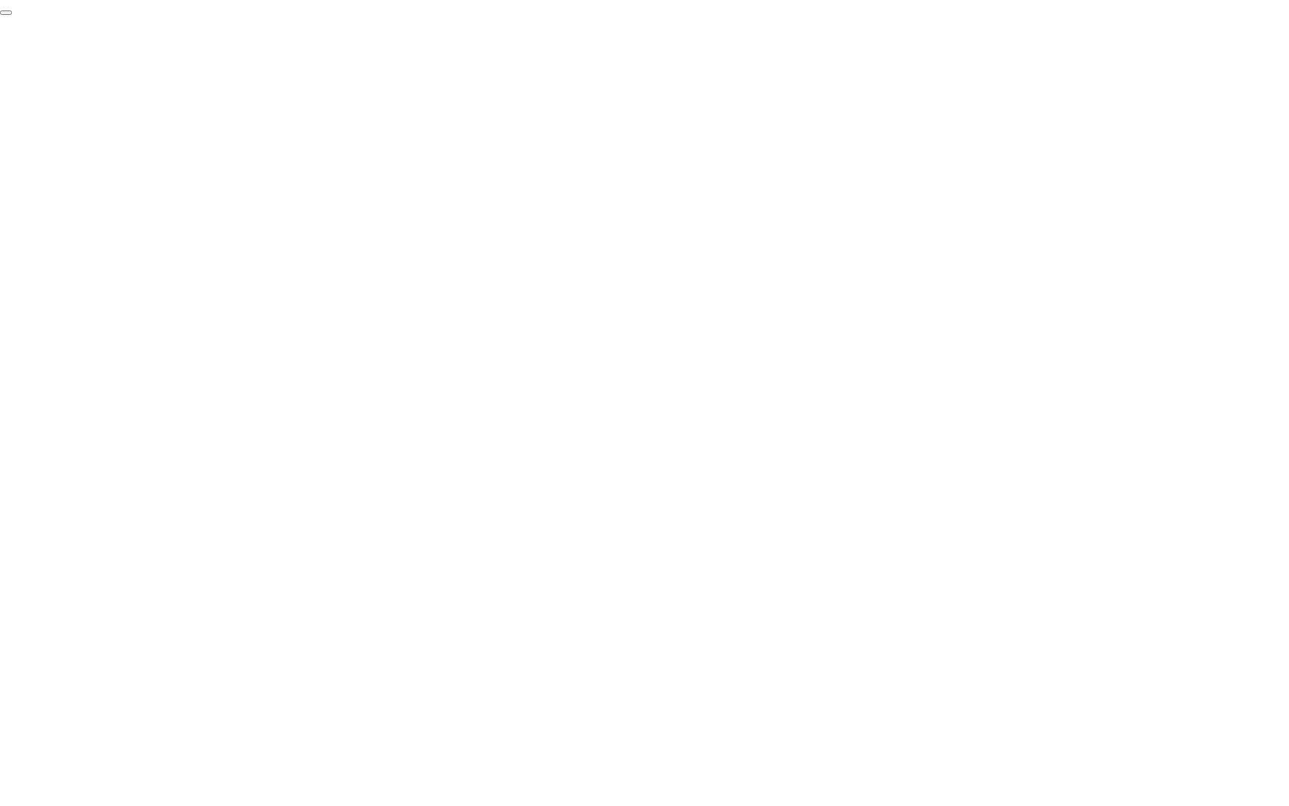
click div "End Proctoring Session"
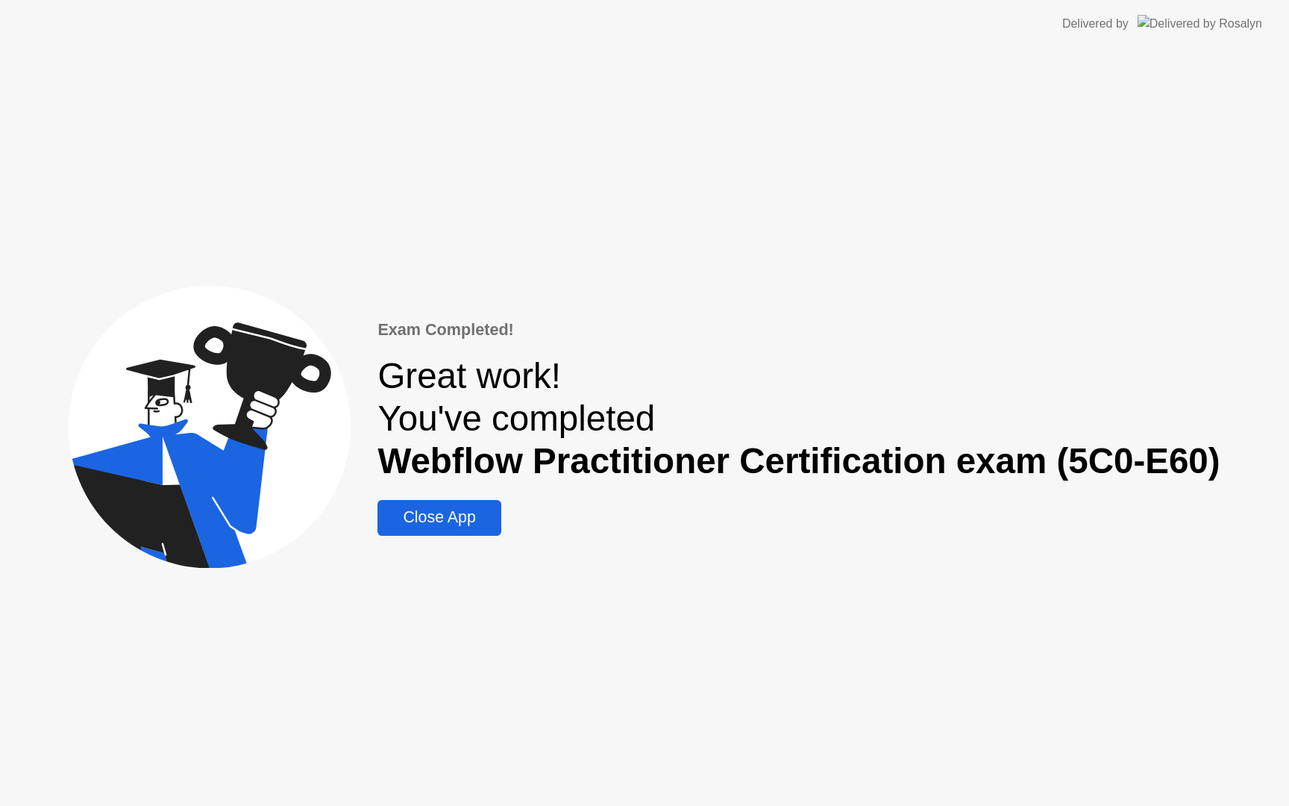
click at [468, 521] on div "Close App" at bounding box center [439, 517] width 114 height 19
